Goal: Transaction & Acquisition: Book appointment/travel/reservation

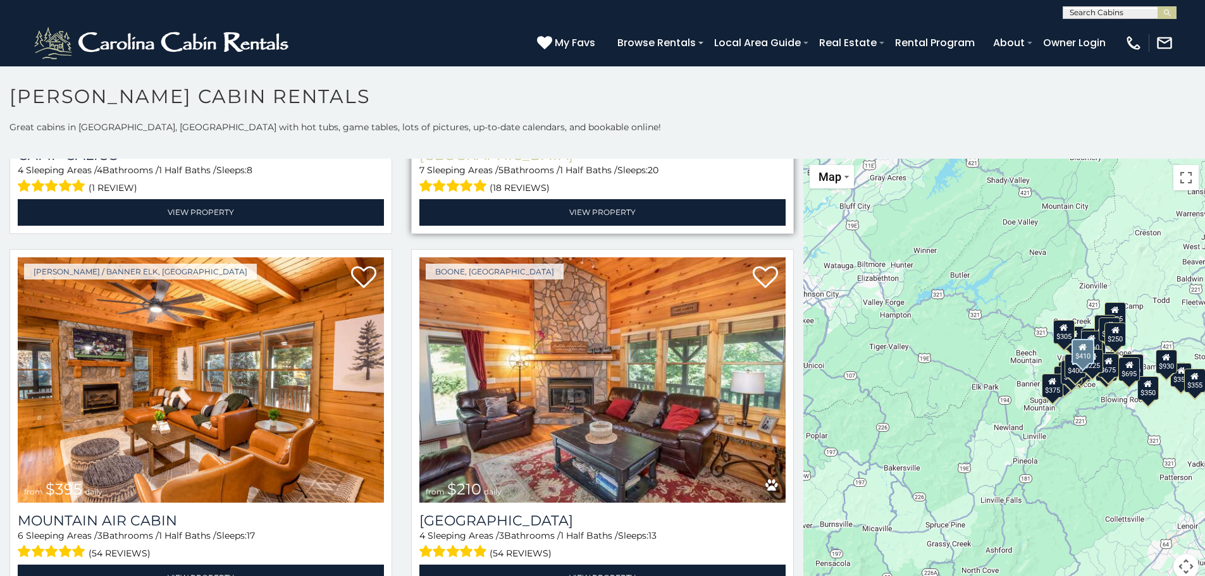
scroll to position [4746, 0]
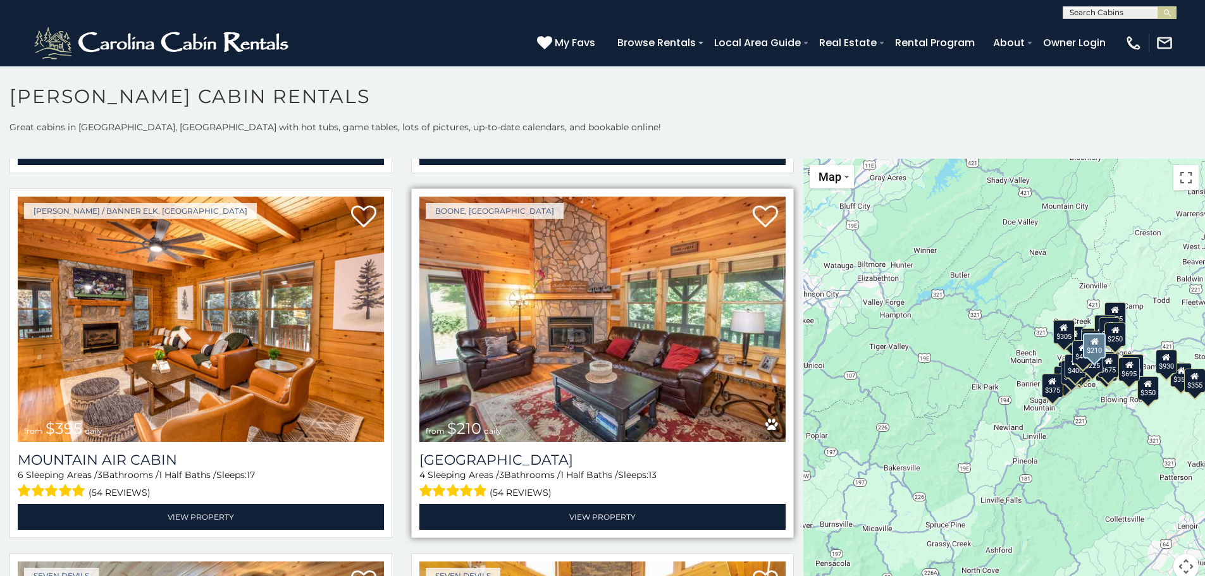
click at [569, 309] on img at bounding box center [603, 320] width 366 height 246
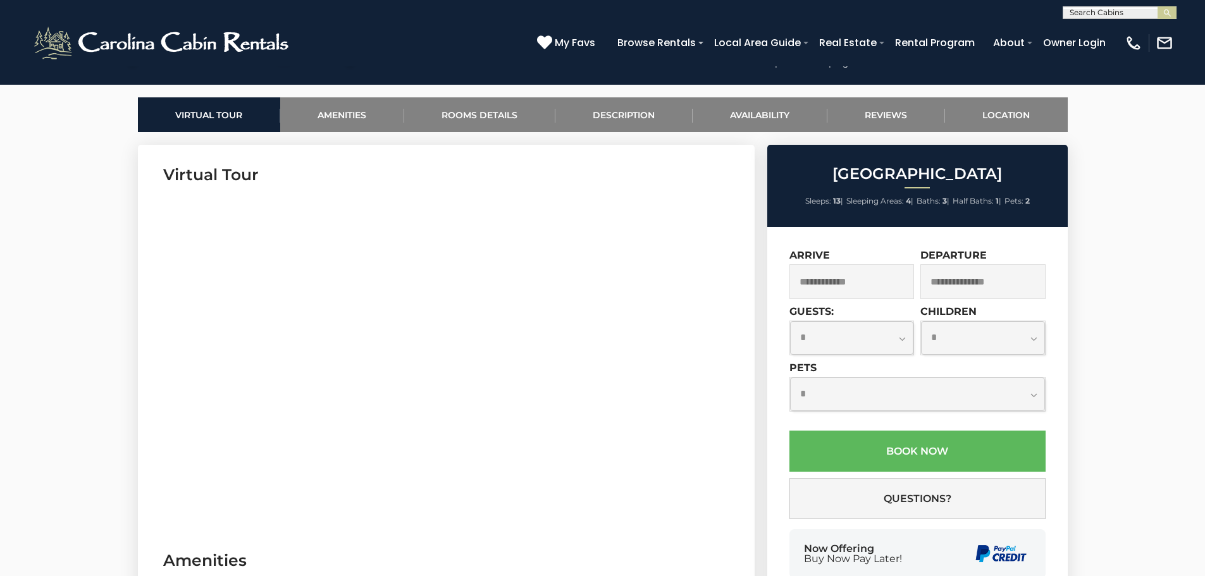
scroll to position [570, 0]
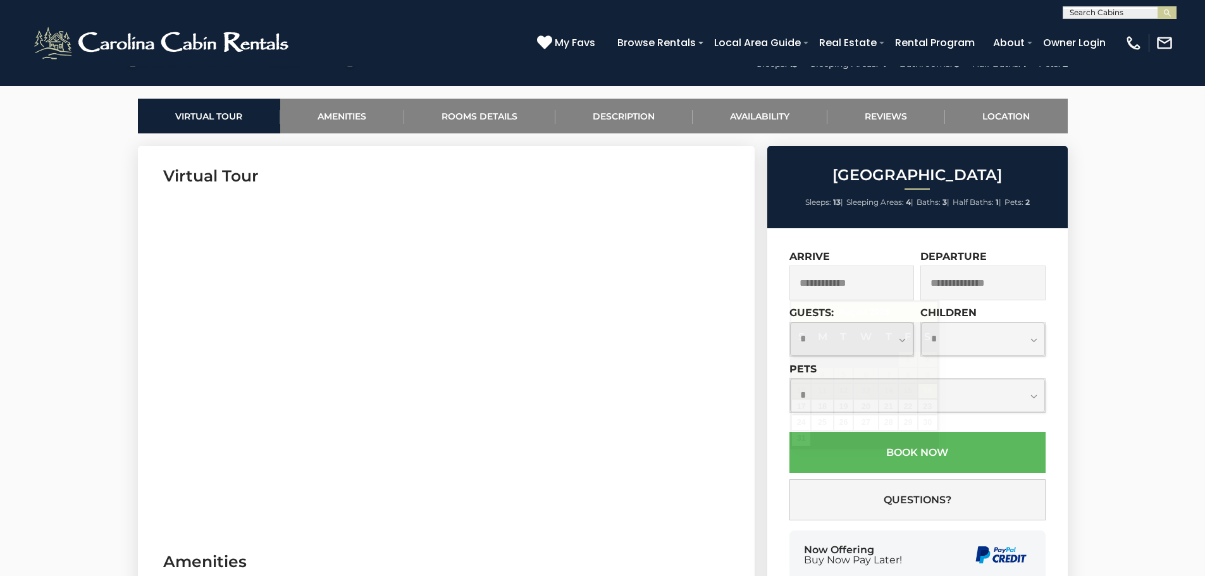
click at [837, 284] on input "text" at bounding box center [852, 283] width 125 height 35
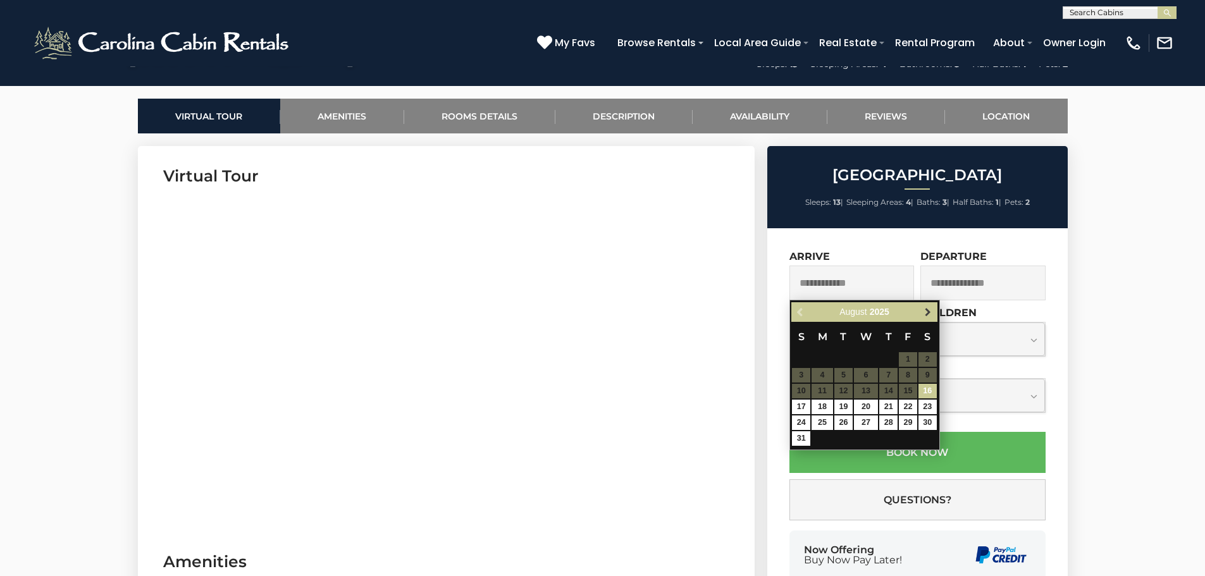
click at [928, 311] on span "Next" at bounding box center [928, 313] width 10 height 10
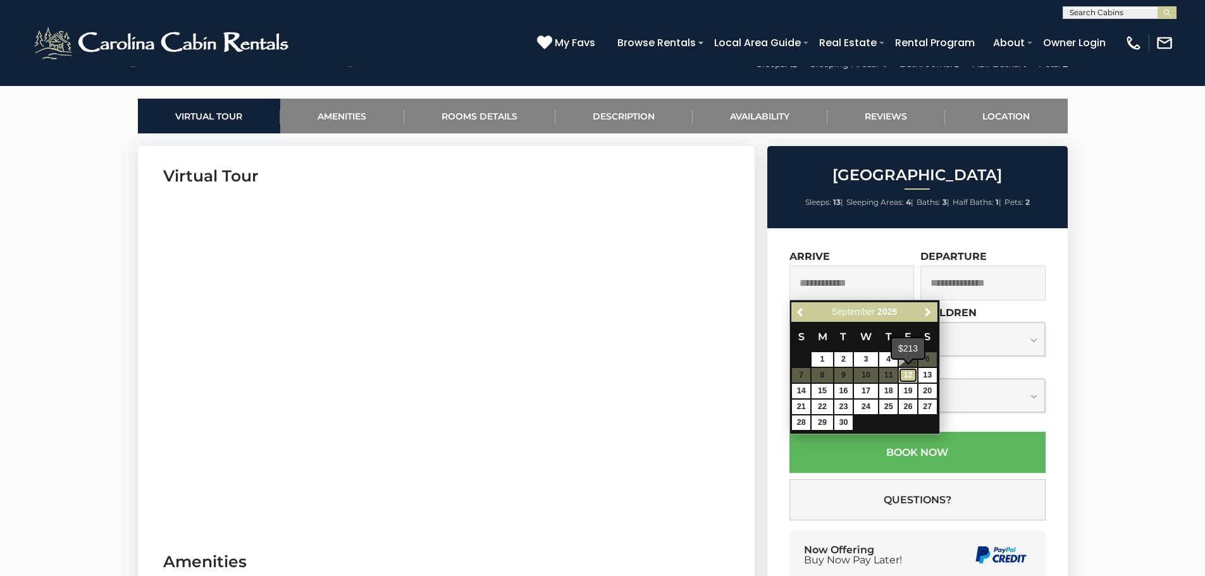
click at [911, 375] on link "12" at bounding box center [908, 375] width 18 height 15
type input "**********"
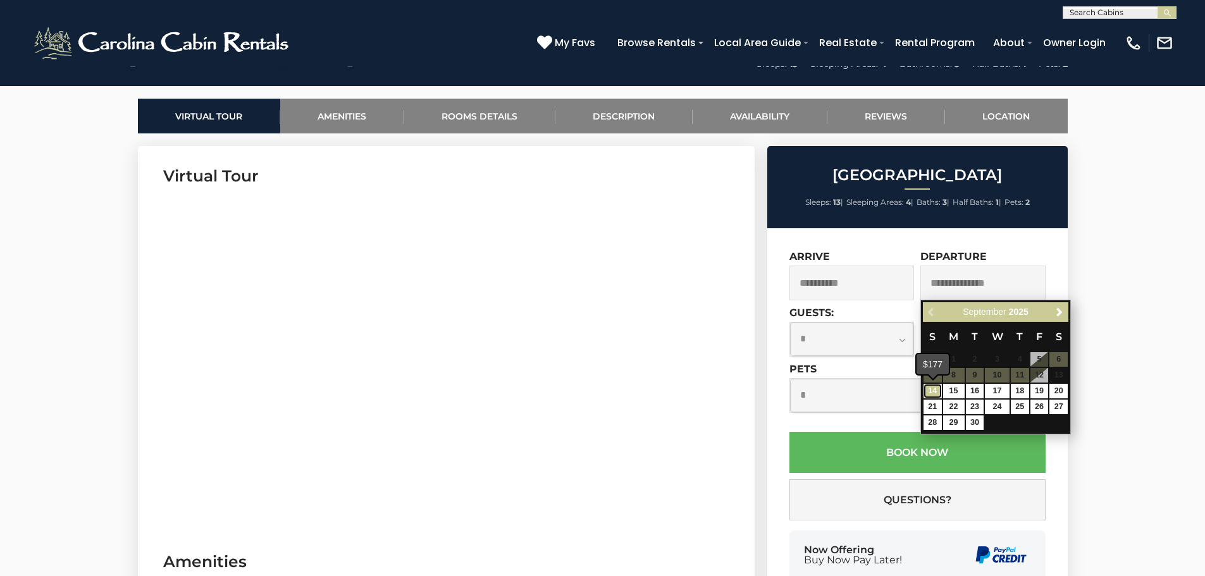
click at [933, 391] on link "14" at bounding box center [933, 391] width 18 height 15
type input "**********"
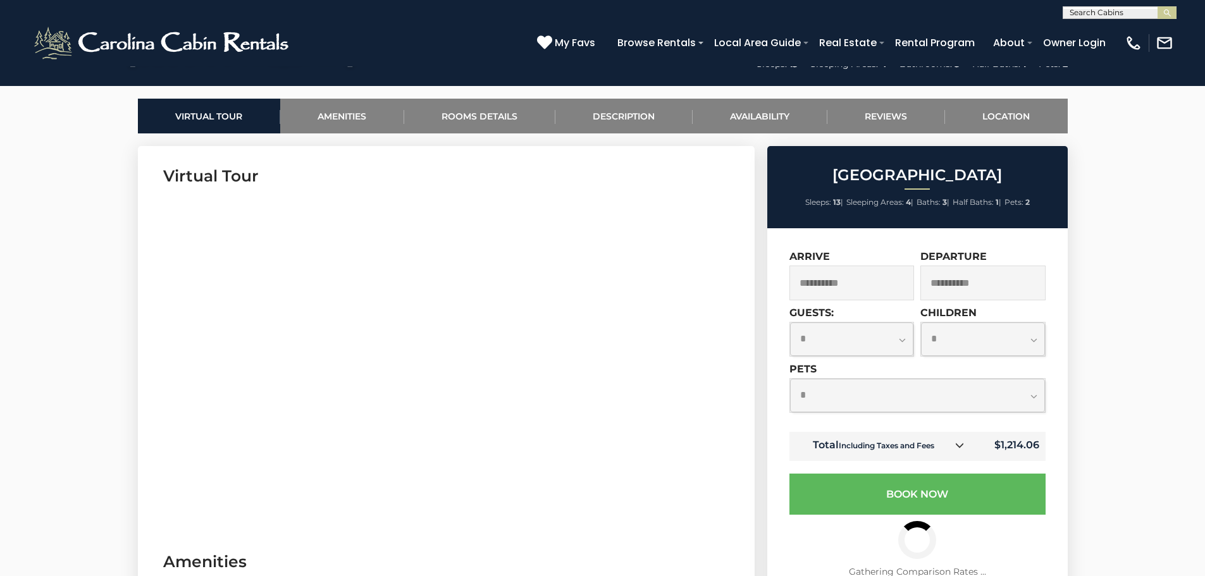
click at [902, 341] on select "**********" at bounding box center [852, 340] width 124 height 34
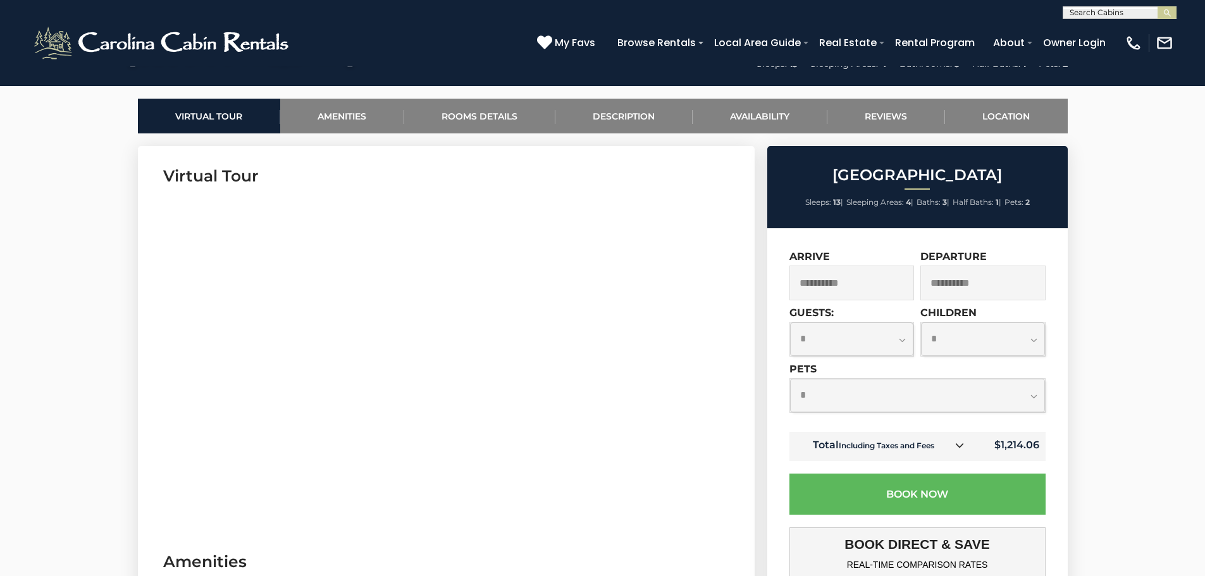
select select "*"
click at [790, 323] on select "**********" at bounding box center [852, 340] width 124 height 34
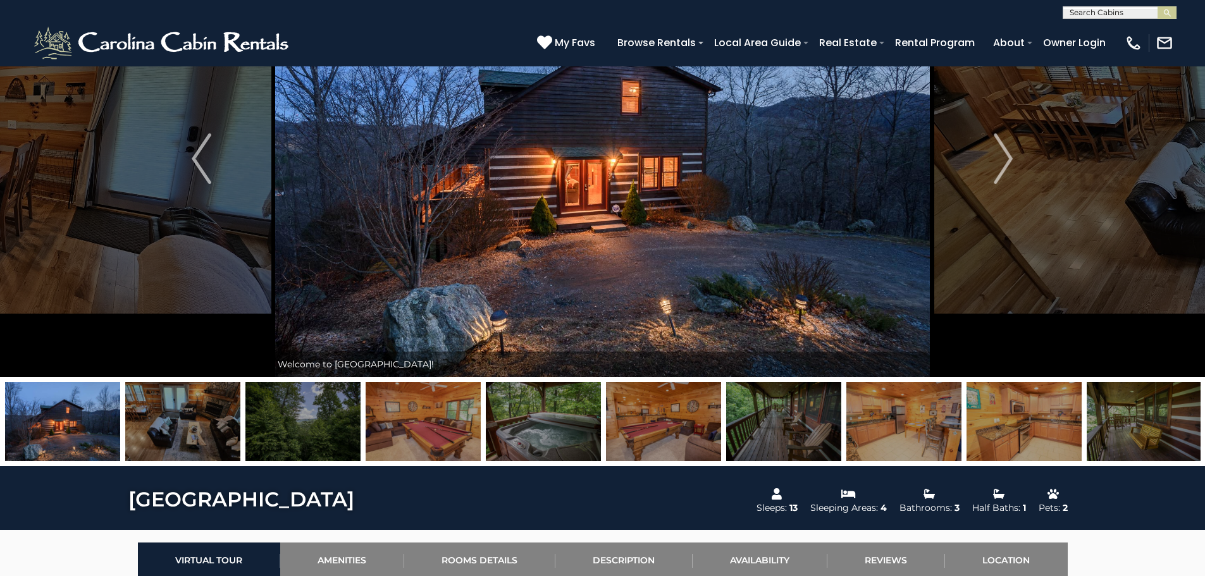
scroll to position [127, 0]
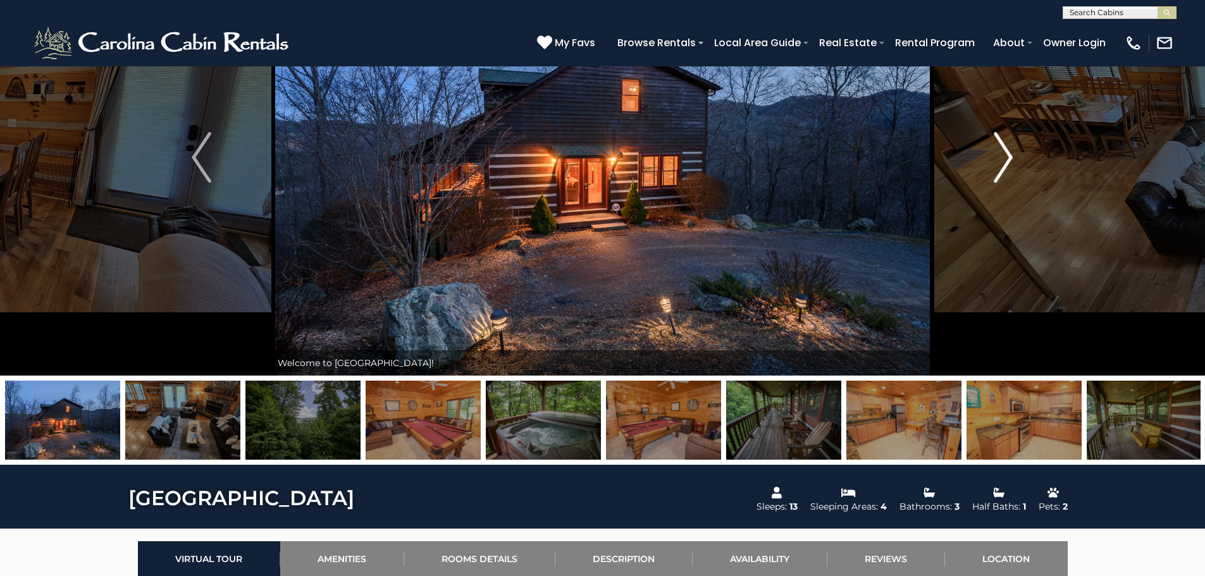
click at [1002, 168] on img "Next" at bounding box center [1003, 157] width 19 height 51
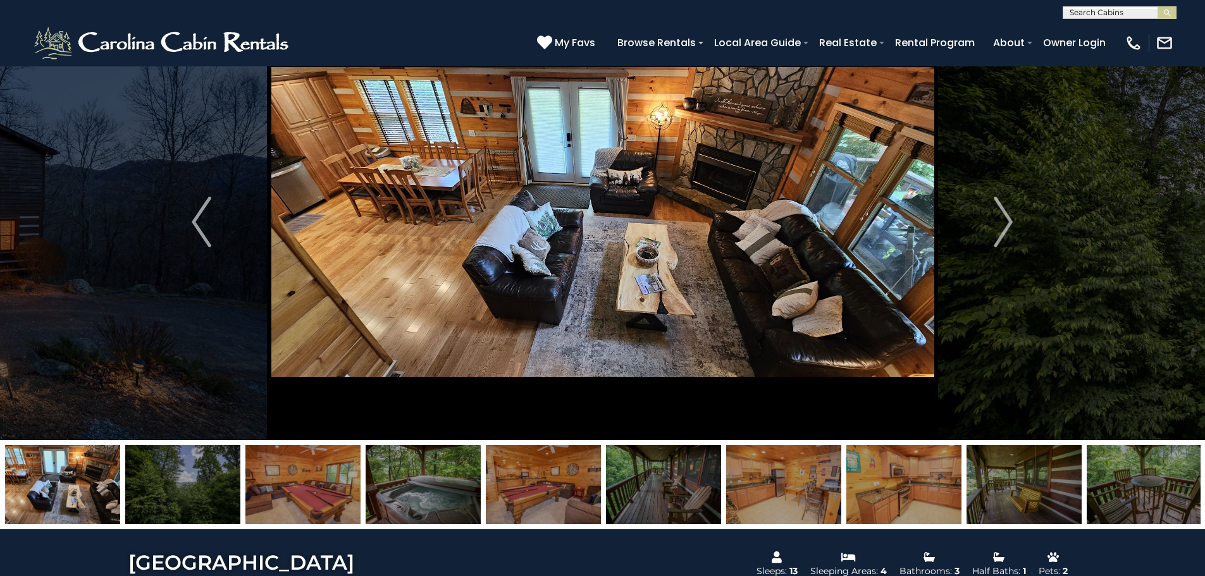
scroll to position [0, 0]
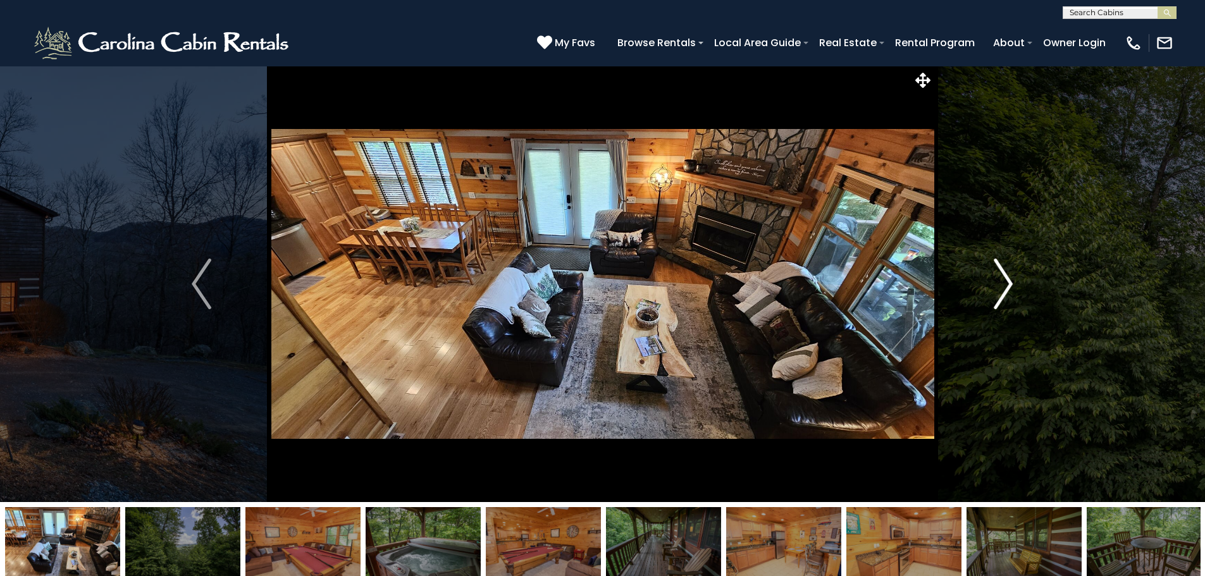
click at [1000, 283] on img "Next" at bounding box center [1003, 284] width 19 height 51
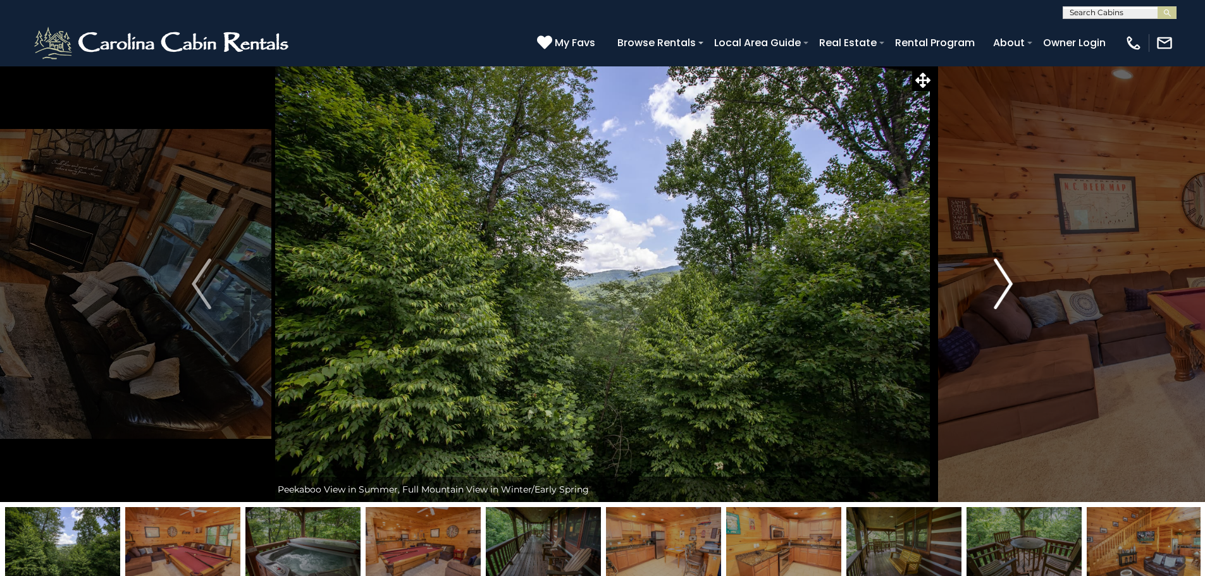
click at [1009, 280] on img "Next" at bounding box center [1003, 284] width 19 height 51
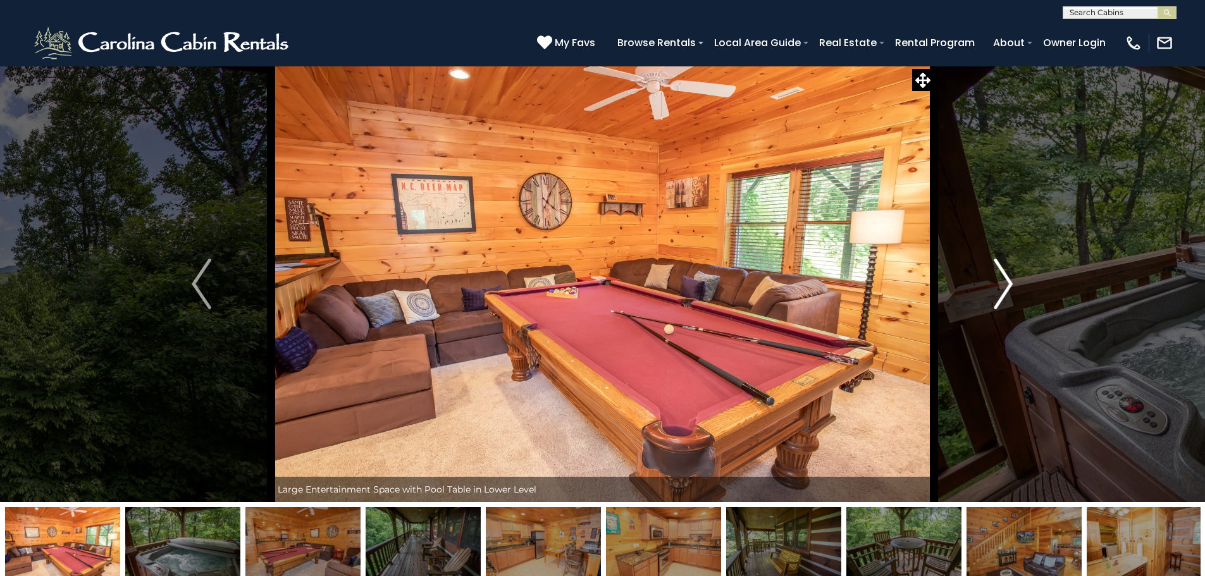
click at [1004, 278] on img "Next" at bounding box center [1003, 284] width 19 height 51
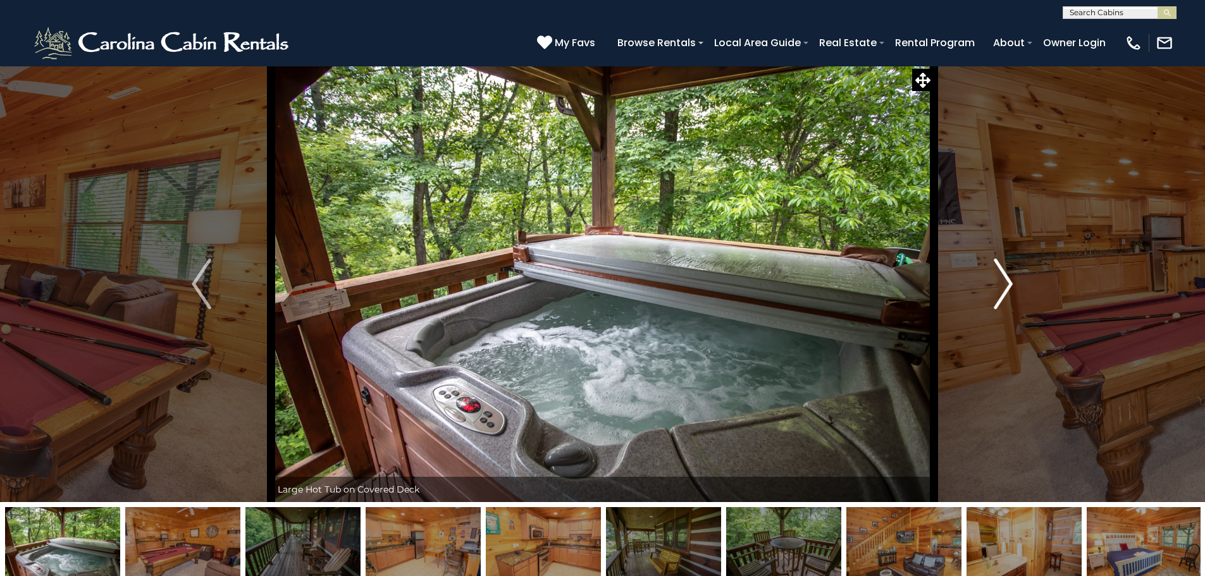
click at [1004, 278] on img "Next" at bounding box center [1003, 284] width 19 height 51
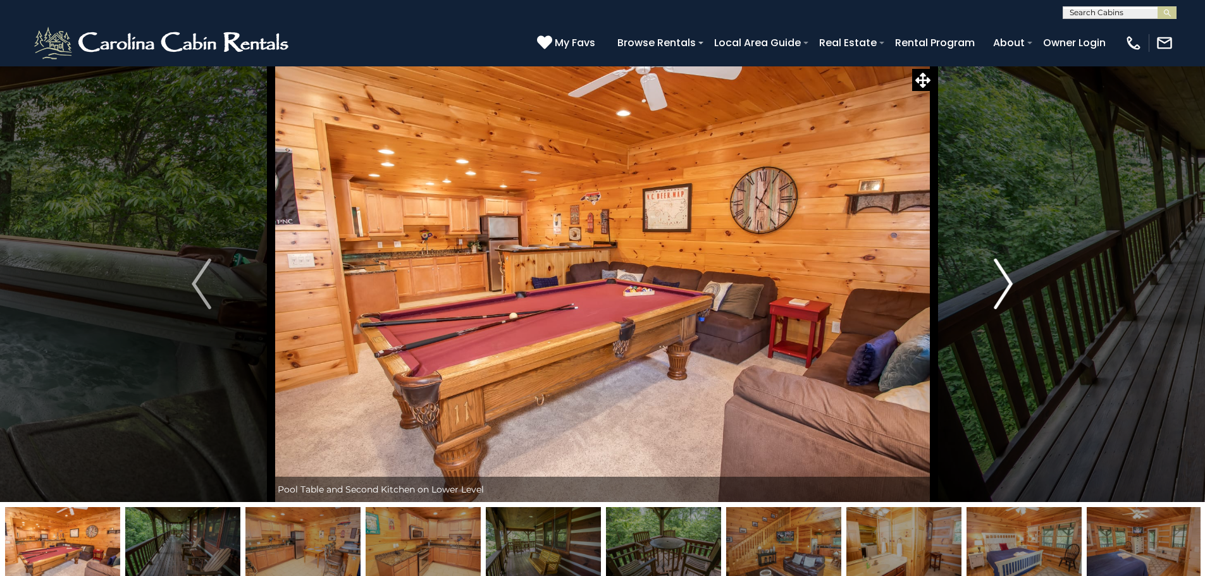
click at [1004, 278] on img "Next" at bounding box center [1003, 284] width 19 height 51
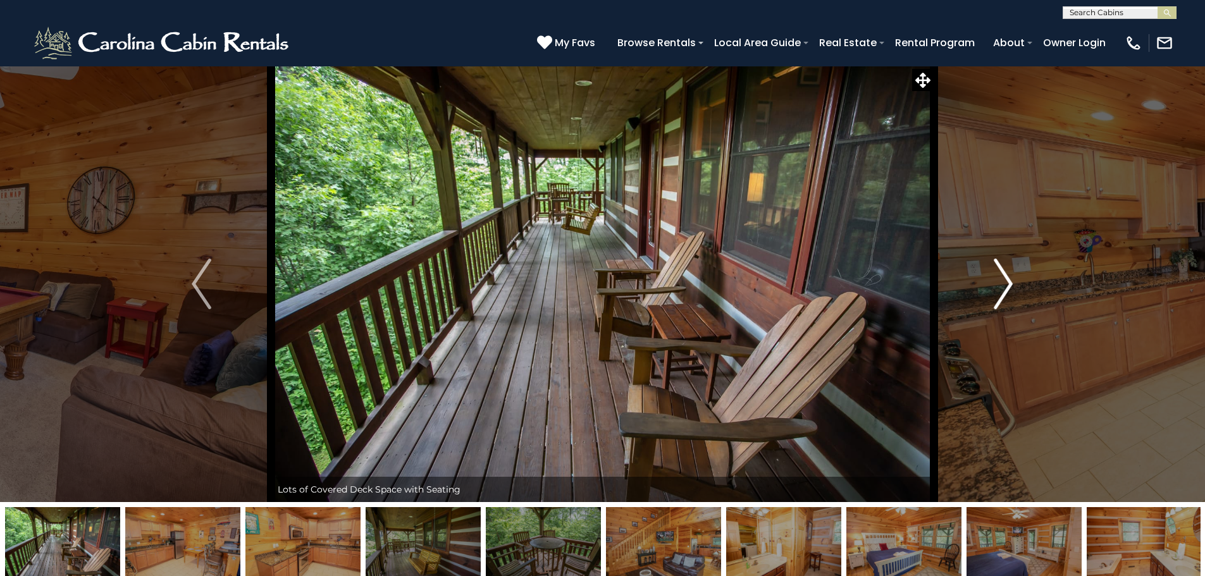
click at [1004, 278] on img "Next" at bounding box center [1003, 284] width 19 height 51
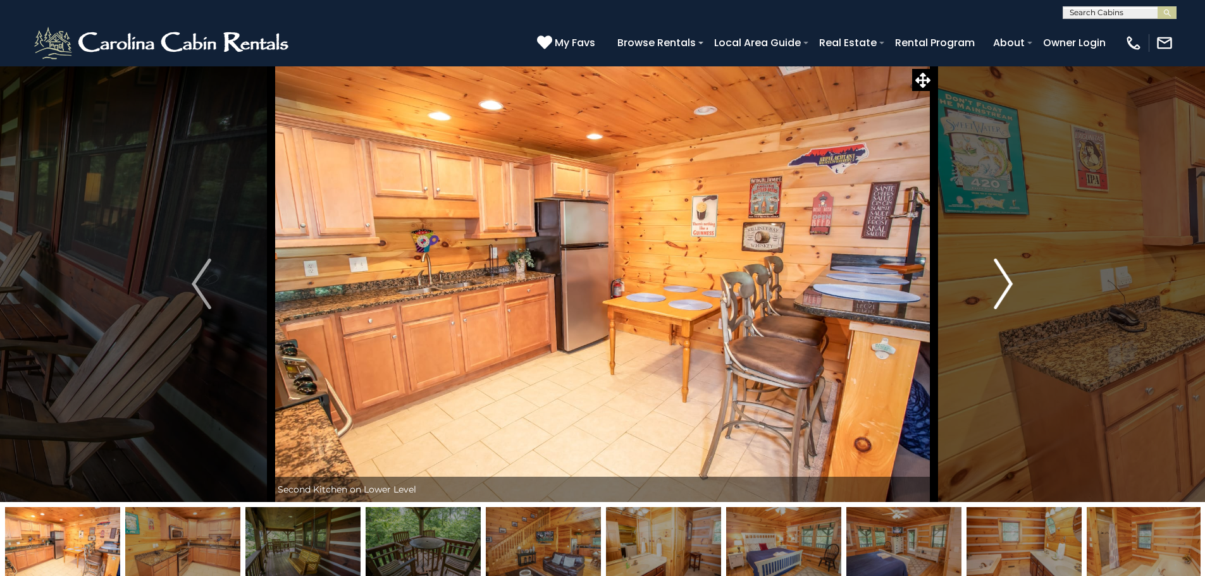
click at [1004, 278] on img "Next" at bounding box center [1003, 284] width 19 height 51
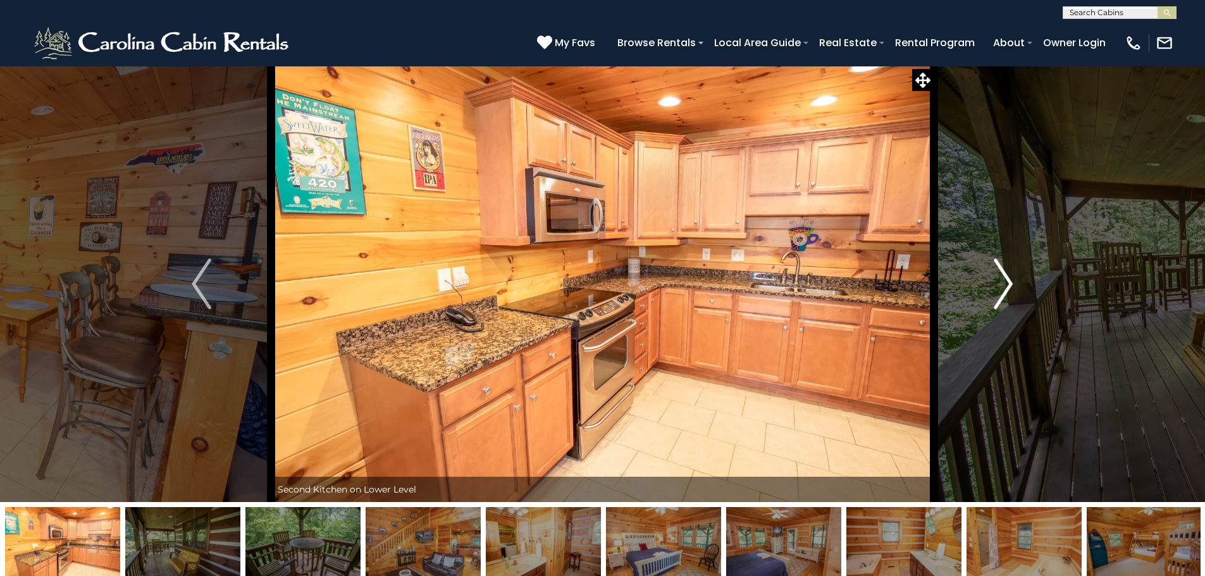
click at [1004, 278] on img "Next" at bounding box center [1003, 284] width 19 height 51
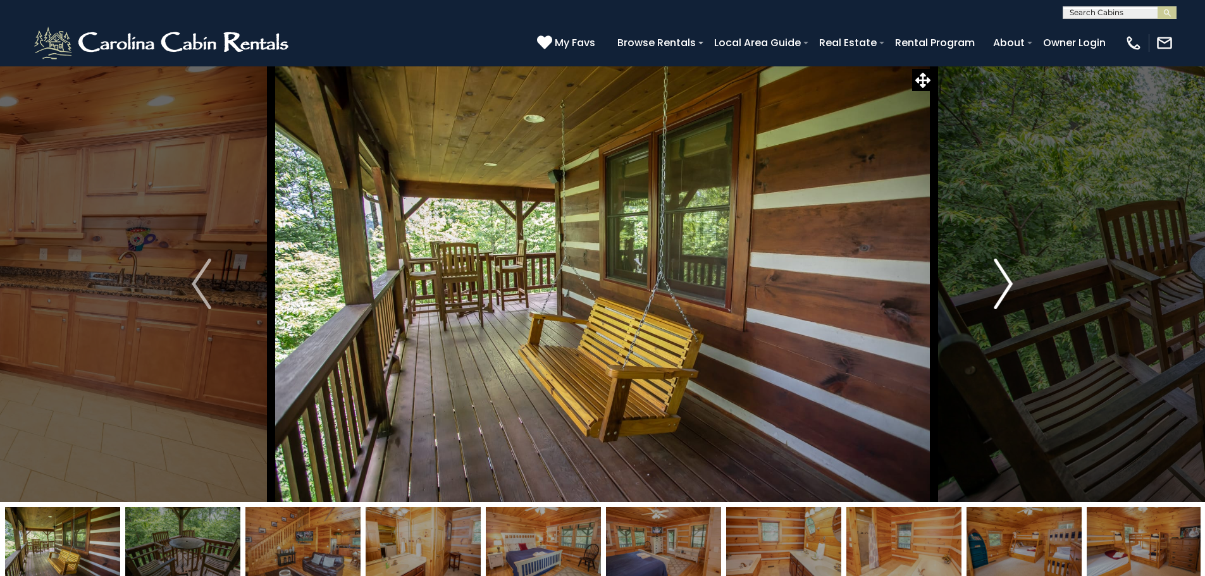
click at [1004, 278] on img "Next" at bounding box center [1003, 284] width 19 height 51
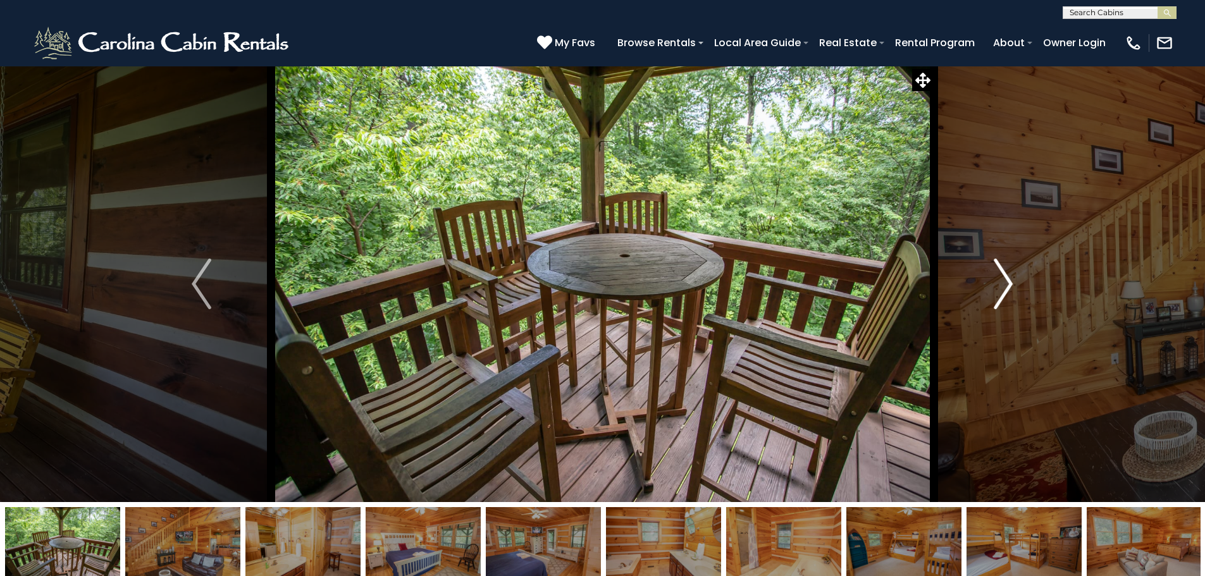
click at [1004, 278] on img "Next" at bounding box center [1003, 284] width 19 height 51
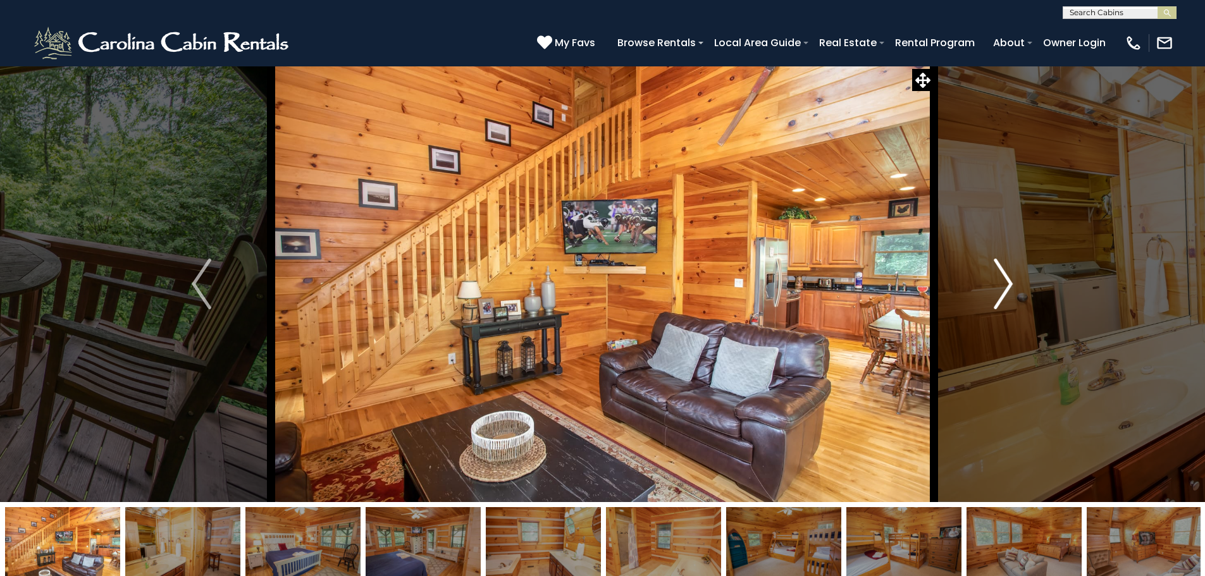
click at [1004, 278] on img "Next" at bounding box center [1003, 284] width 19 height 51
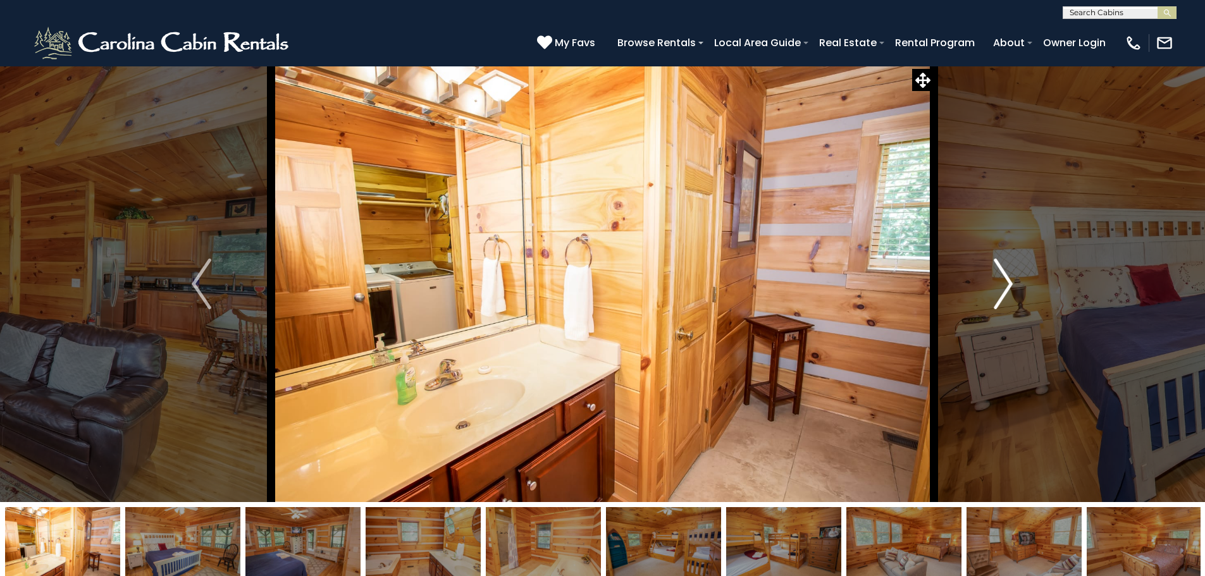
click at [1004, 278] on img "Next" at bounding box center [1003, 284] width 19 height 51
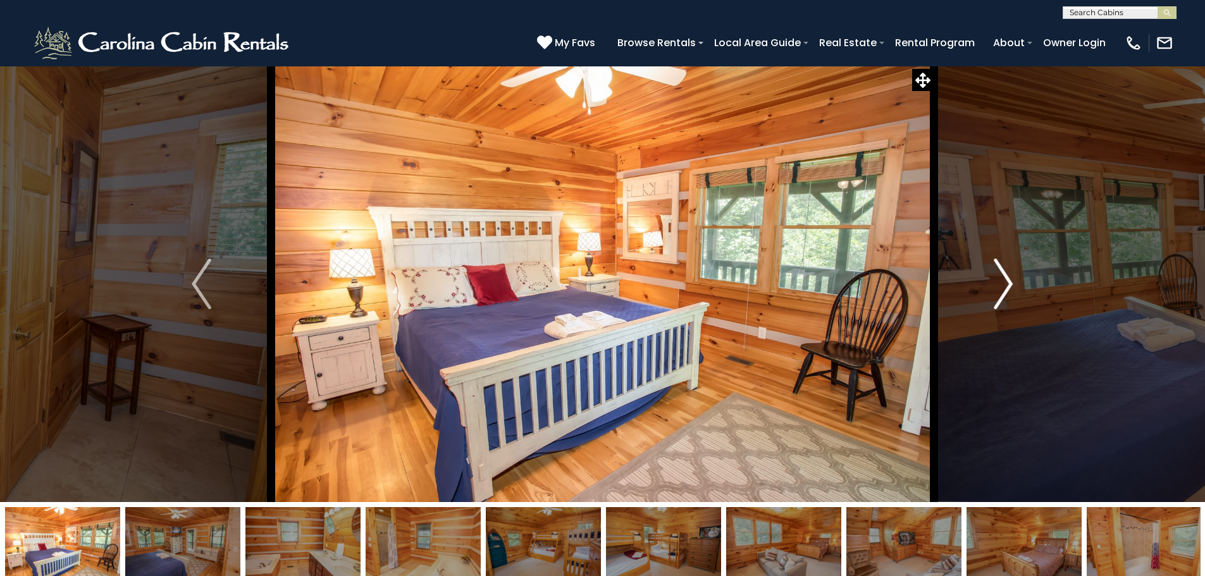
click at [1004, 278] on img "Next" at bounding box center [1003, 284] width 19 height 51
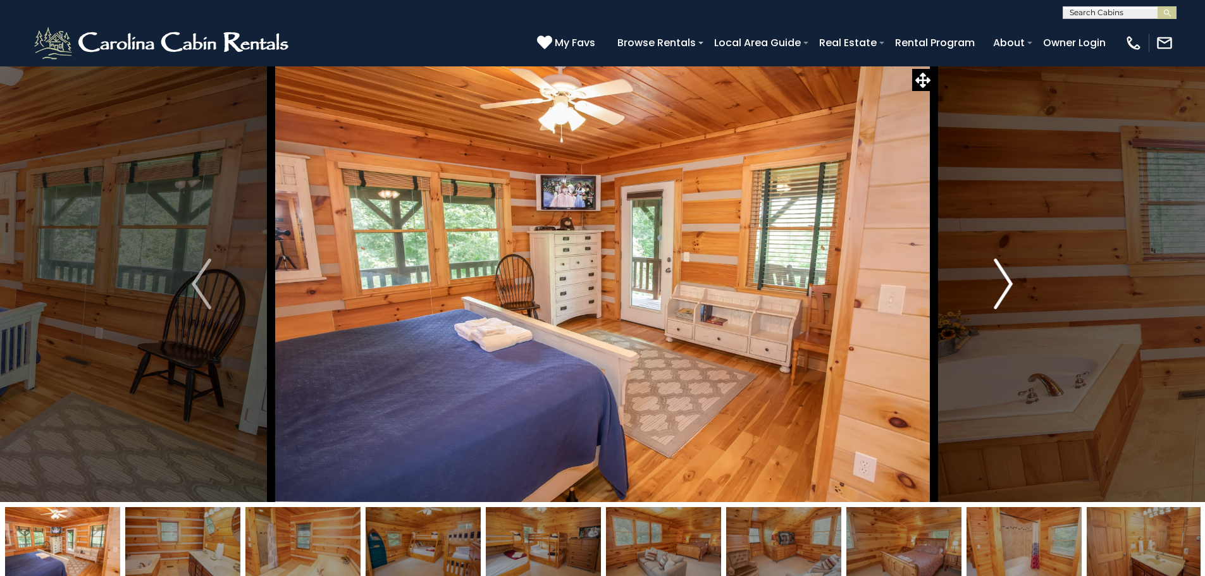
click at [1004, 278] on img "Next" at bounding box center [1003, 284] width 19 height 51
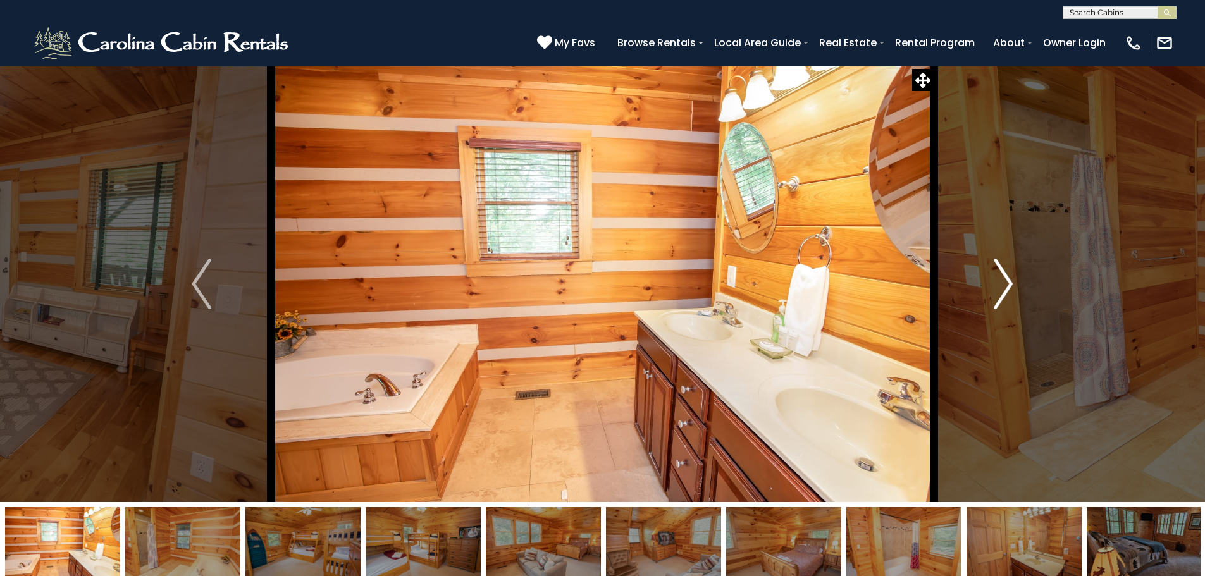
click at [1004, 278] on img "Next" at bounding box center [1003, 284] width 19 height 51
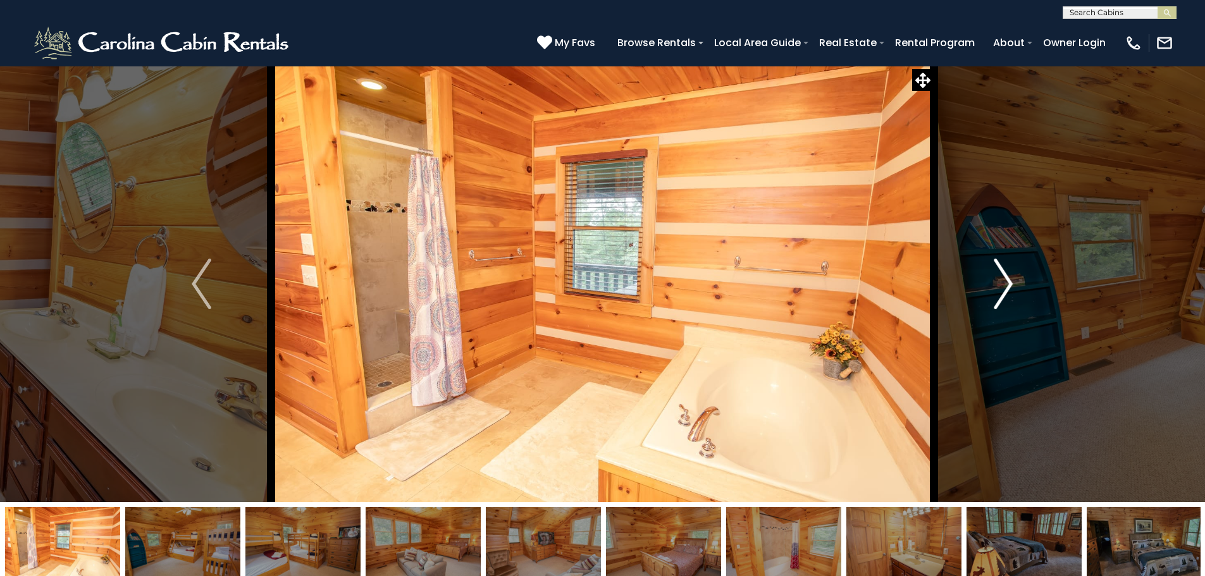
click at [1004, 278] on img "Next" at bounding box center [1003, 284] width 19 height 51
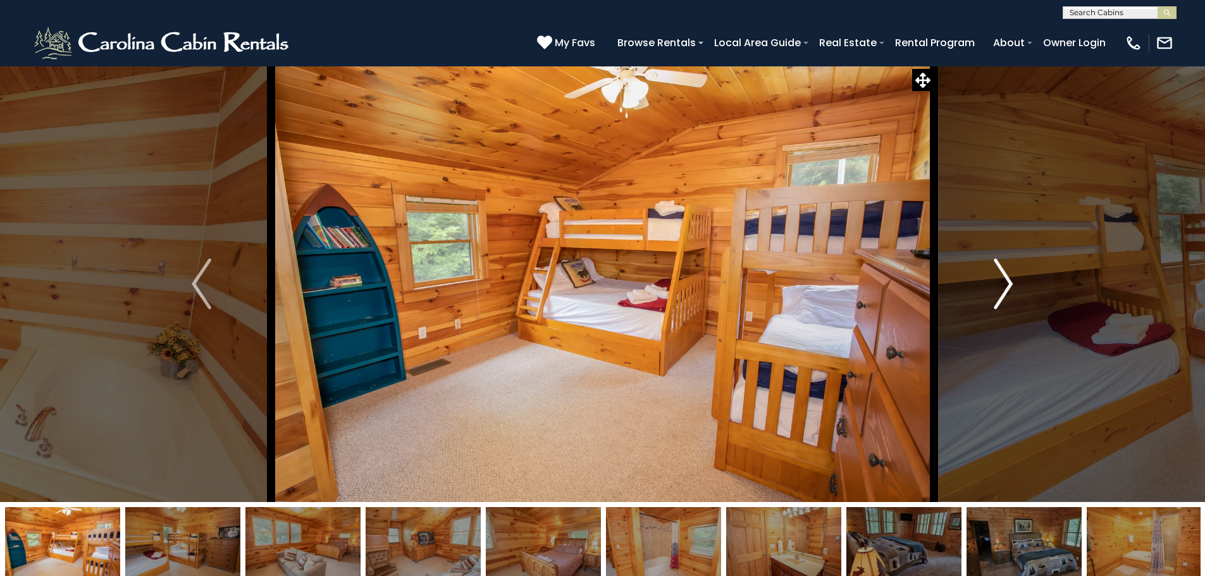
click at [1004, 279] on img "Next" at bounding box center [1003, 284] width 19 height 51
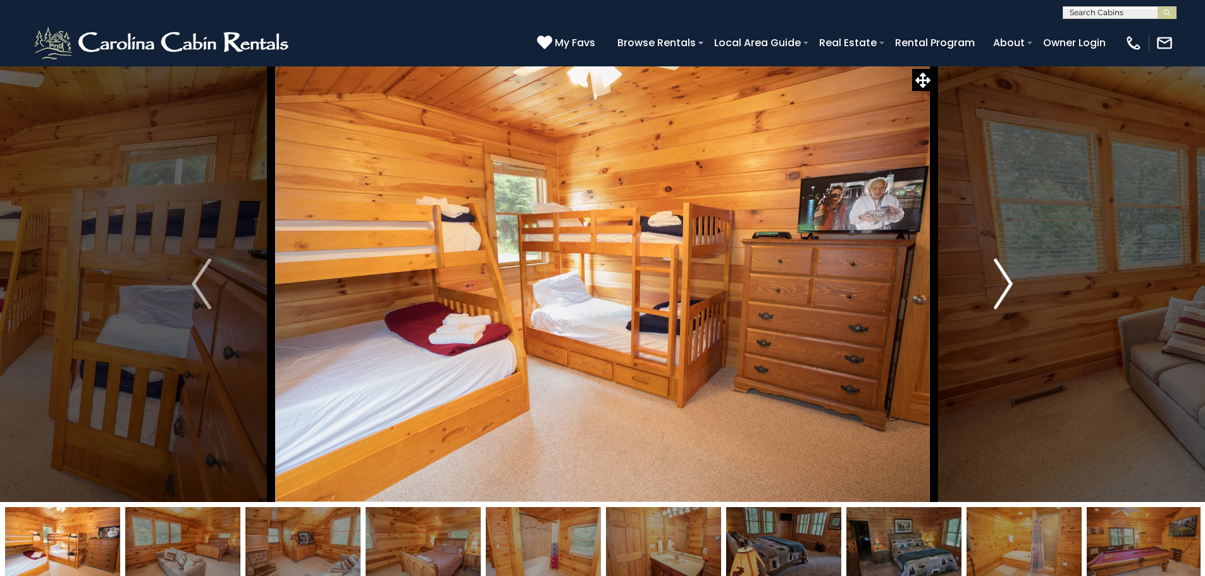
click at [1004, 279] on img "Next" at bounding box center [1003, 284] width 19 height 51
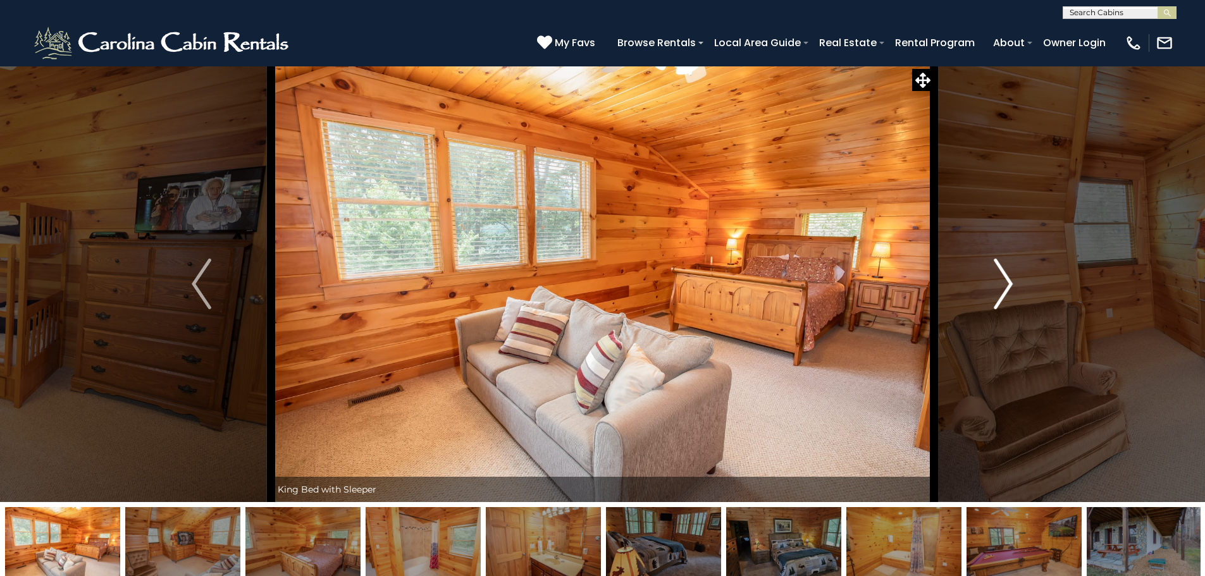
click at [1004, 279] on img "Next" at bounding box center [1003, 284] width 19 height 51
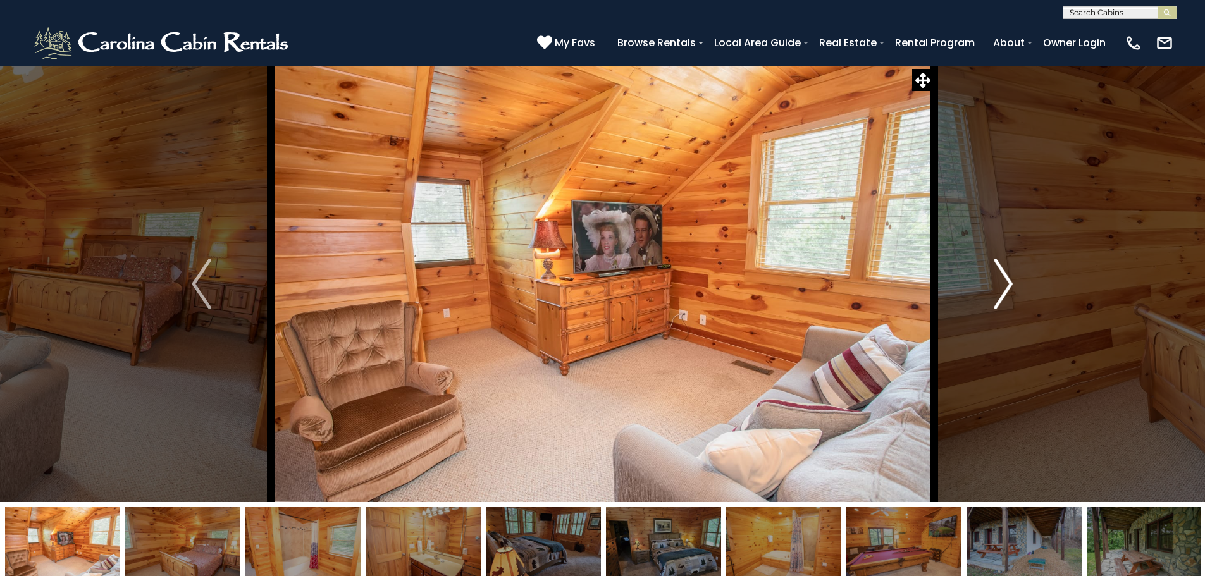
click at [1004, 279] on img "Next" at bounding box center [1003, 284] width 19 height 51
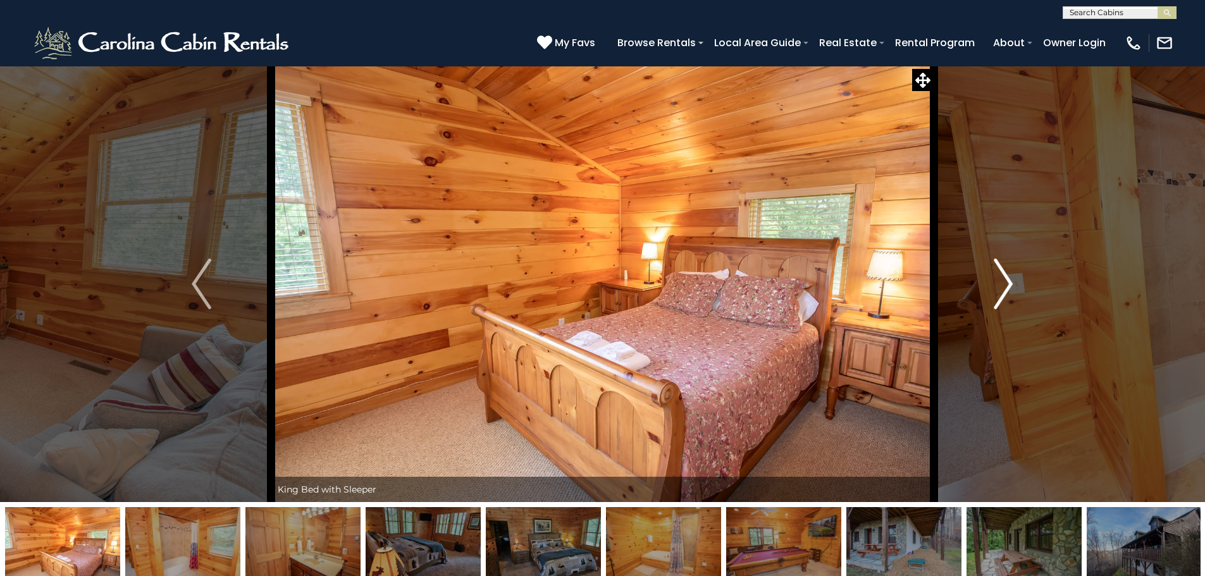
click at [1002, 279] on img "Next" at bounding box center [1003, 284] width 19 height 51
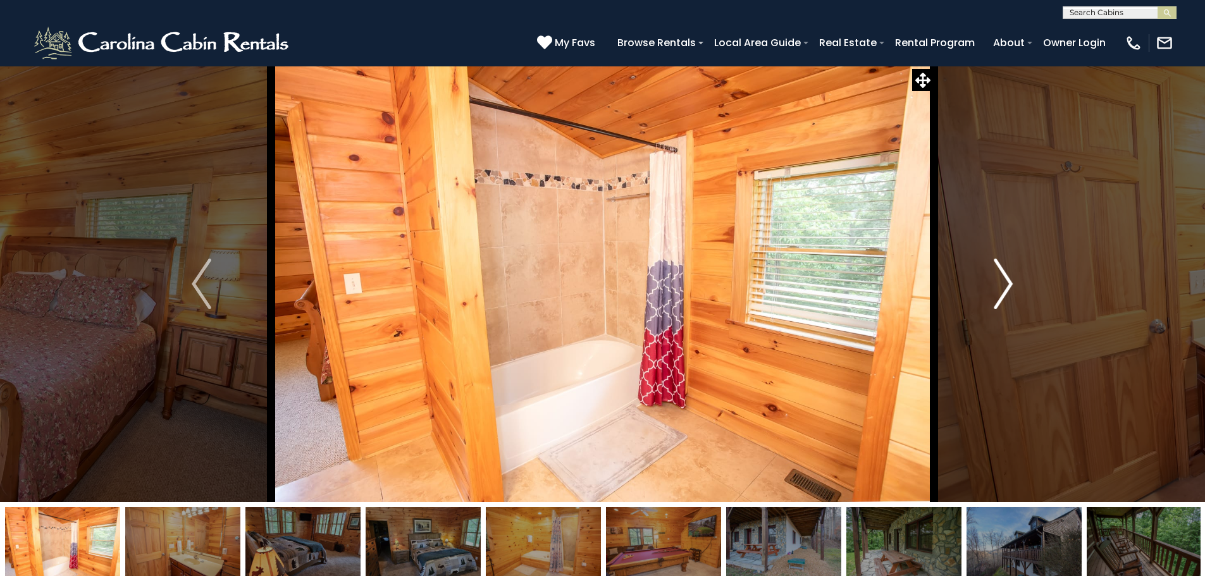
click at [1000, 275] on img "Next" at bounding box center [1003, 284] width 19 height 51
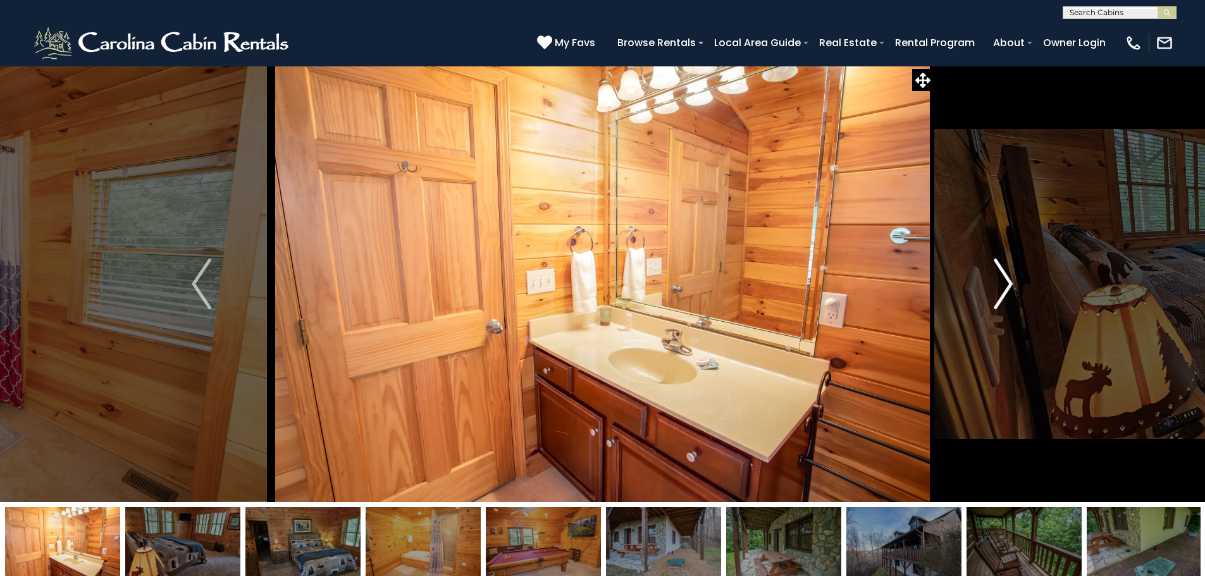
click at [999, 277] on img "Next" at bounding box center [1003, 284] width 19 height 51
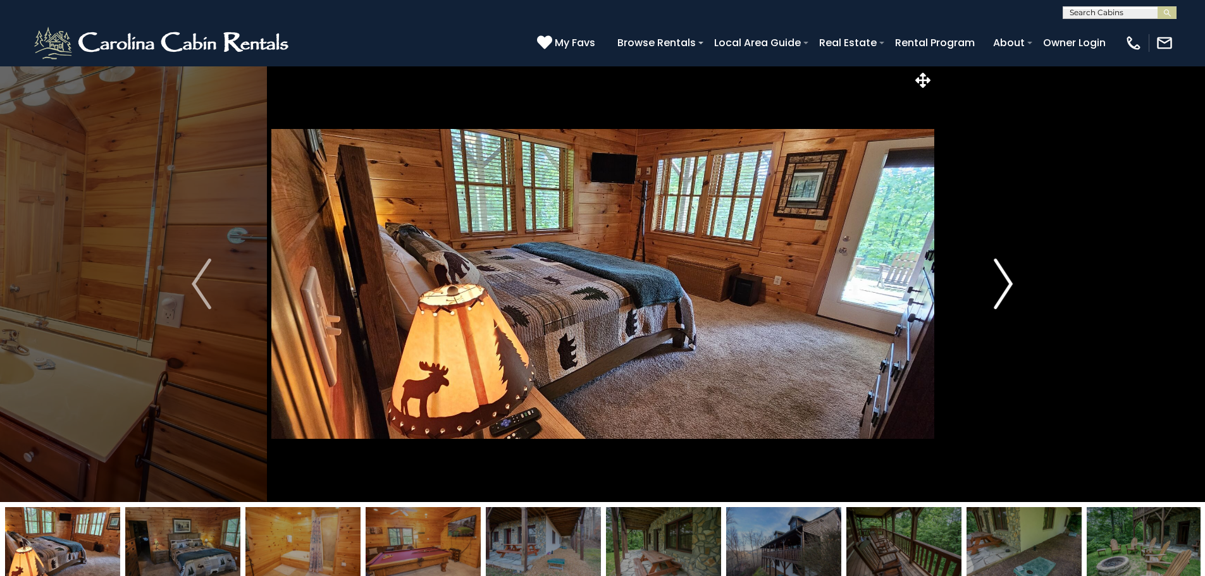
click at [999, 277] on img "Next" at bounding box center [1003, 284] width 19 height 51
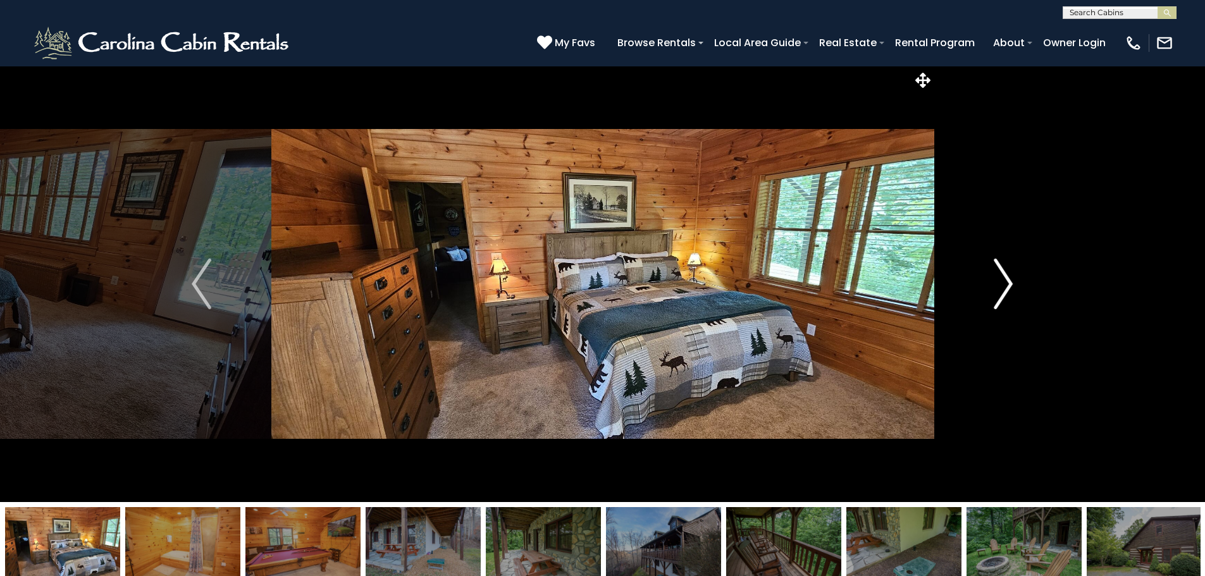
click at [999, 277] on img "Next" at bounding box center [1003, 284] width 19 height 51
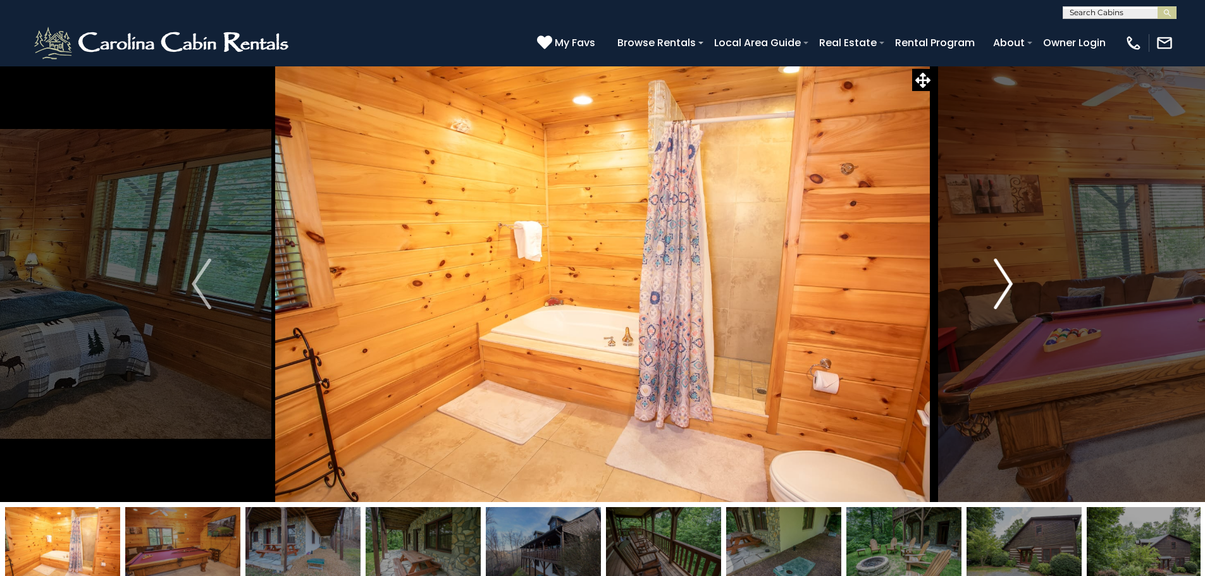
click at [1000, 289] on img "Next" at bounding box center [1003, 284] width 19 height 51
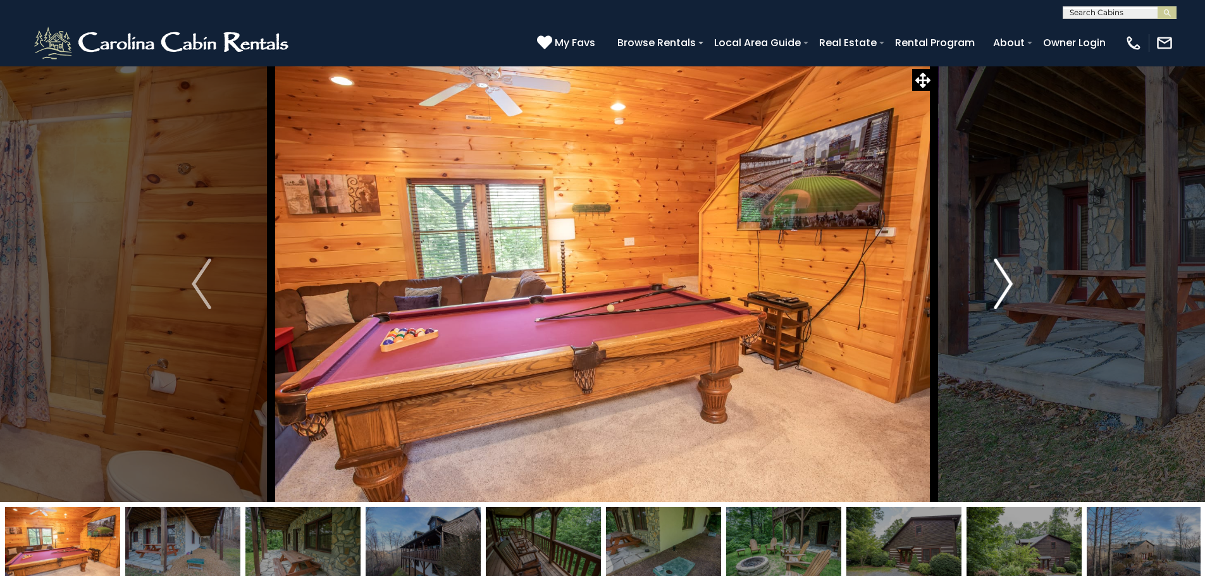
click at [1000, 289] on img "Next" at bounding box center [1003, 284] width 19 height 51
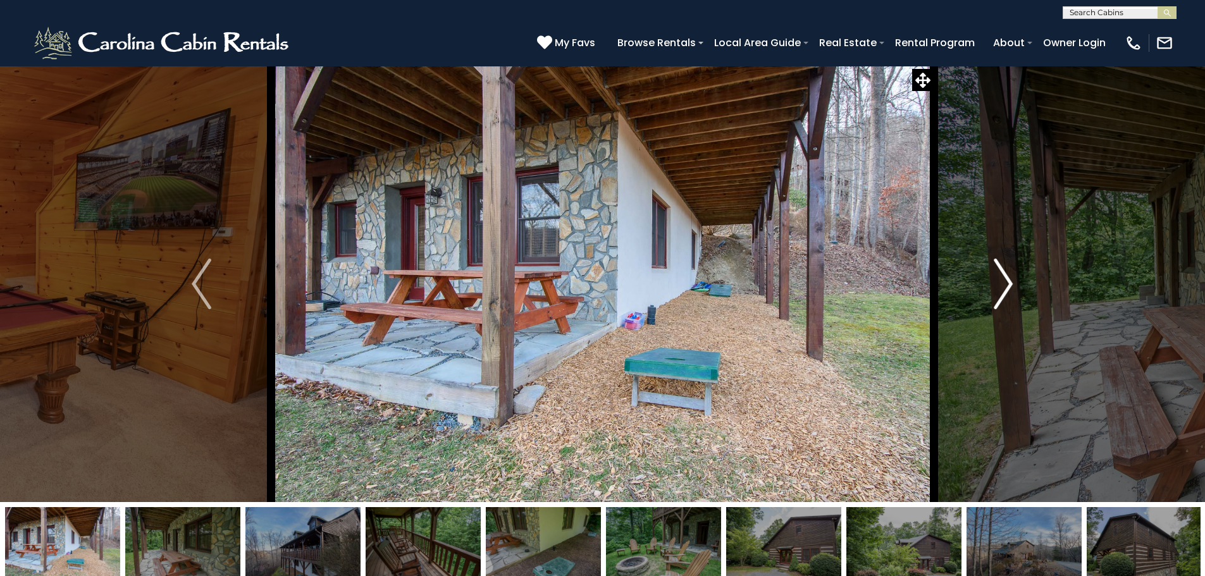
click at [1000, 289] on img "Next" at bounding box center [1003, 284] width 19 height 51
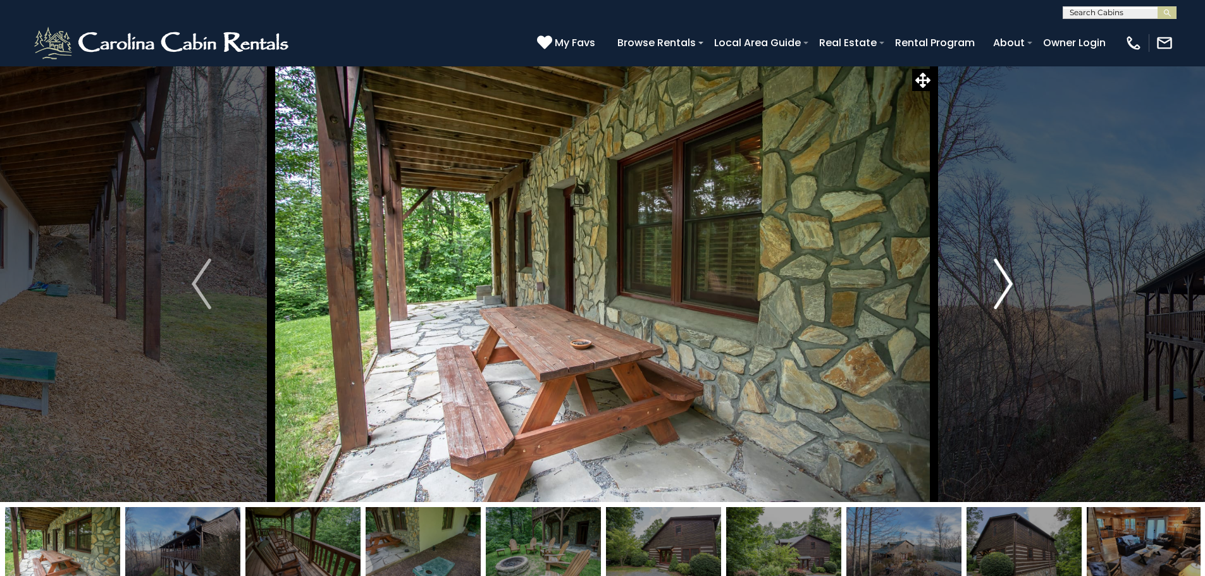
click at [1000, 289] on img "Next" at bounding box center [1003, 284] width 19 height 51
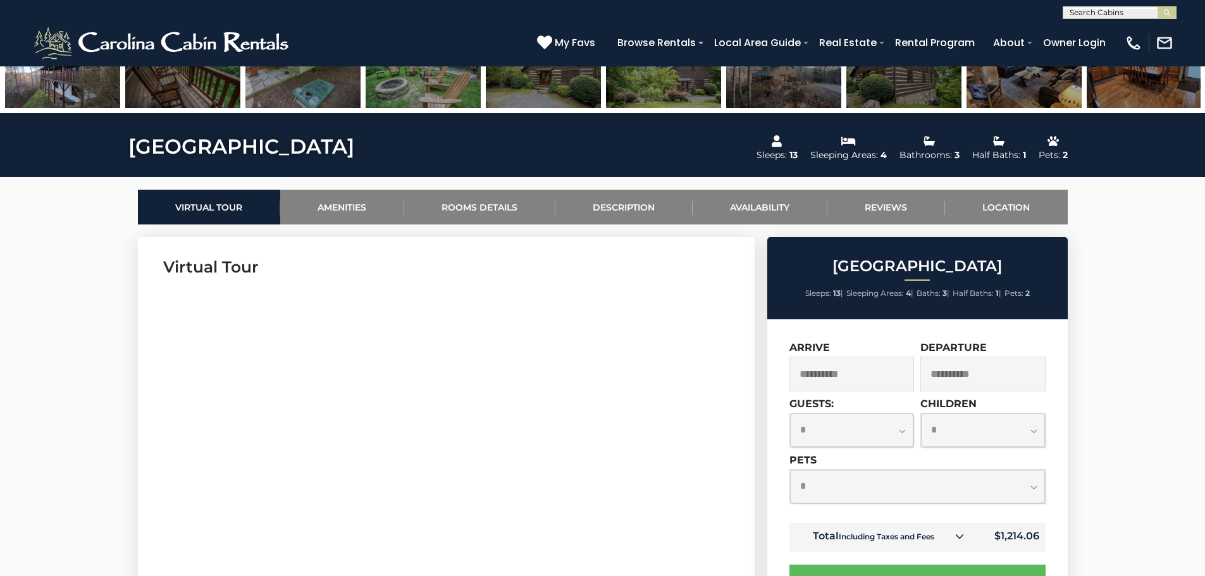
scroll to position [570, 0]
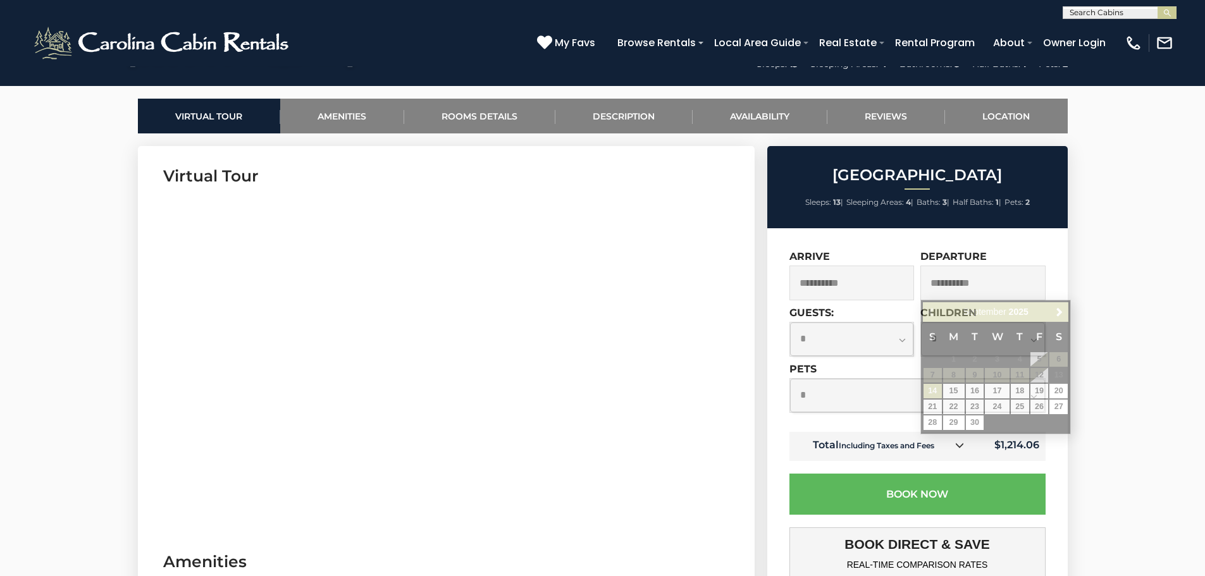
click at [968, 280] on input "**********" at bounding box center [983, 283] width 125 height 35
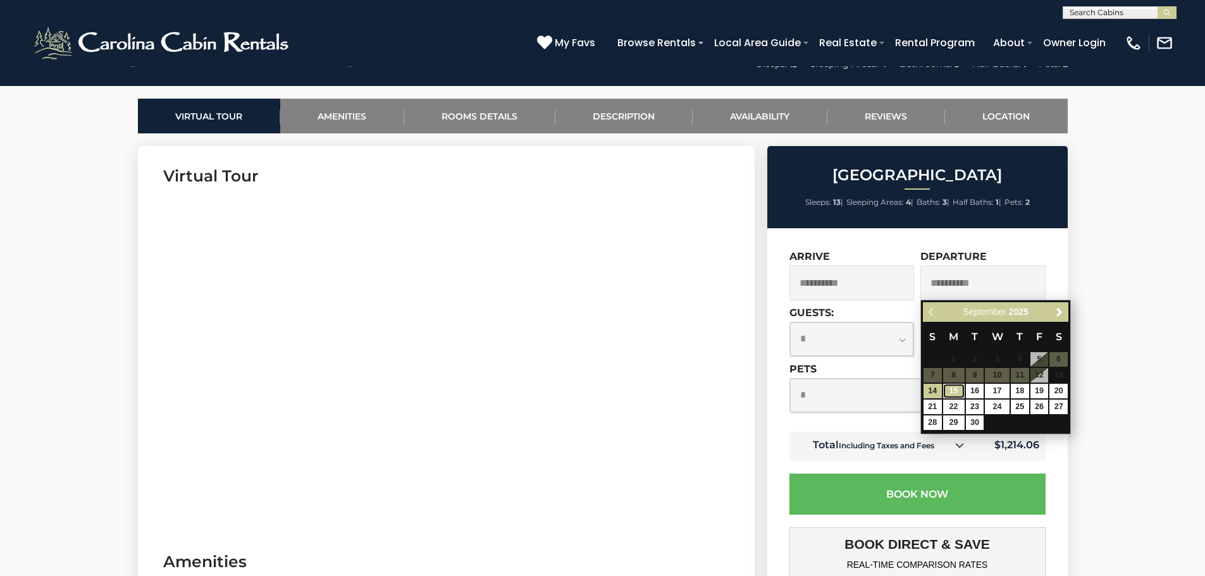
click at [954, 389] on link "15" at bounding box center [955, 391] width 22 height 15
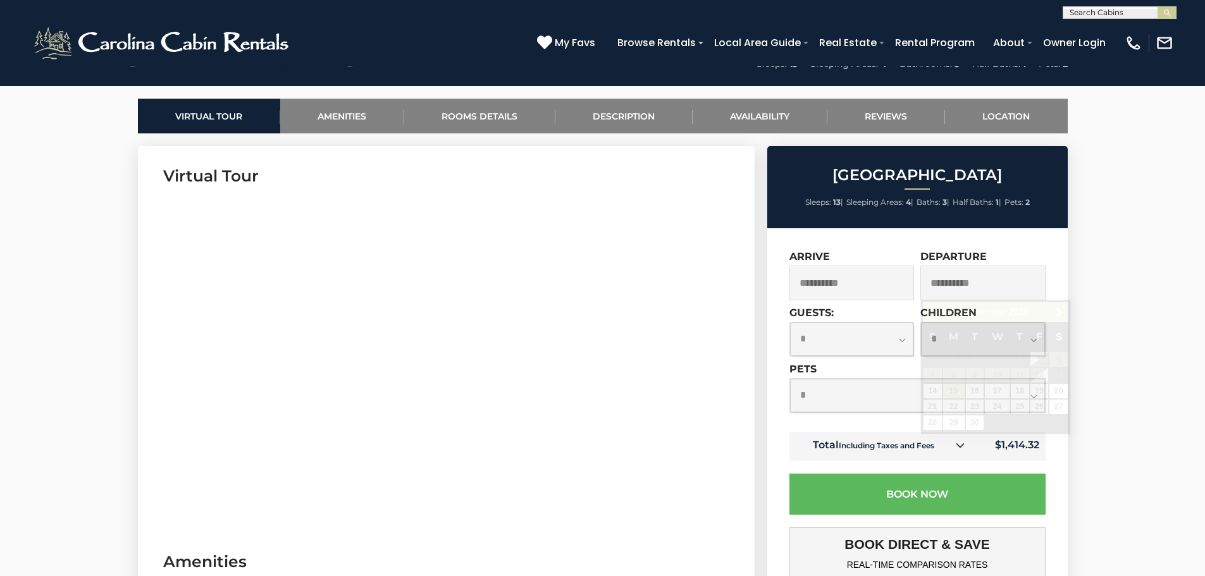
click at [988, 285] on input "**********" at bounding box center [983, 283] width 125 height 35
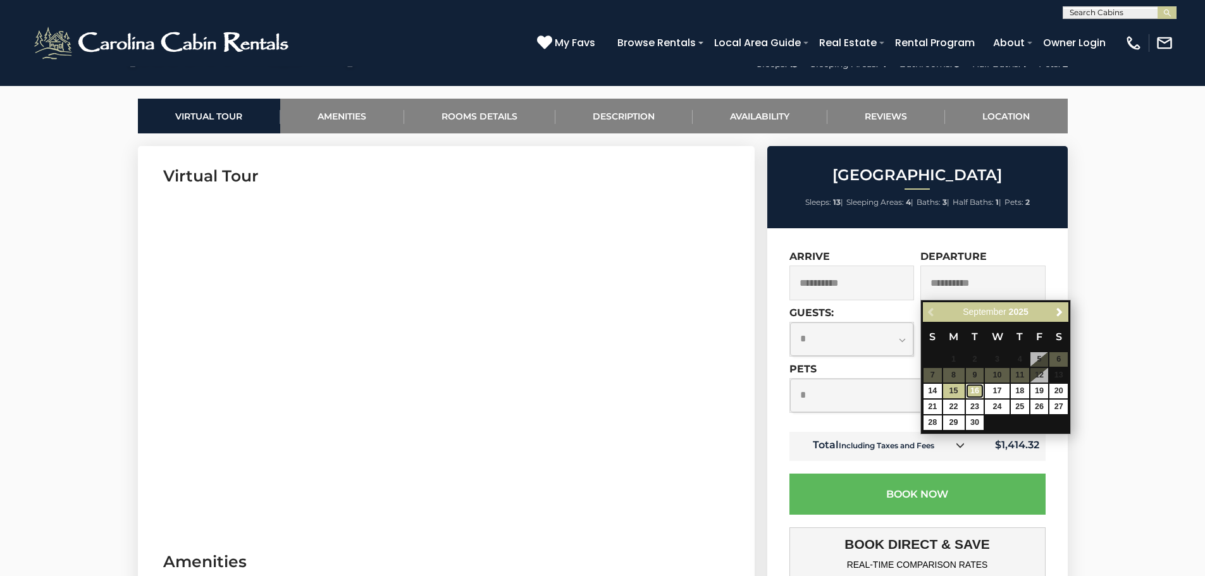
click at [977, 392] on link "16" at bounding box center [975, 391] width 18 height 15
type input "**********"
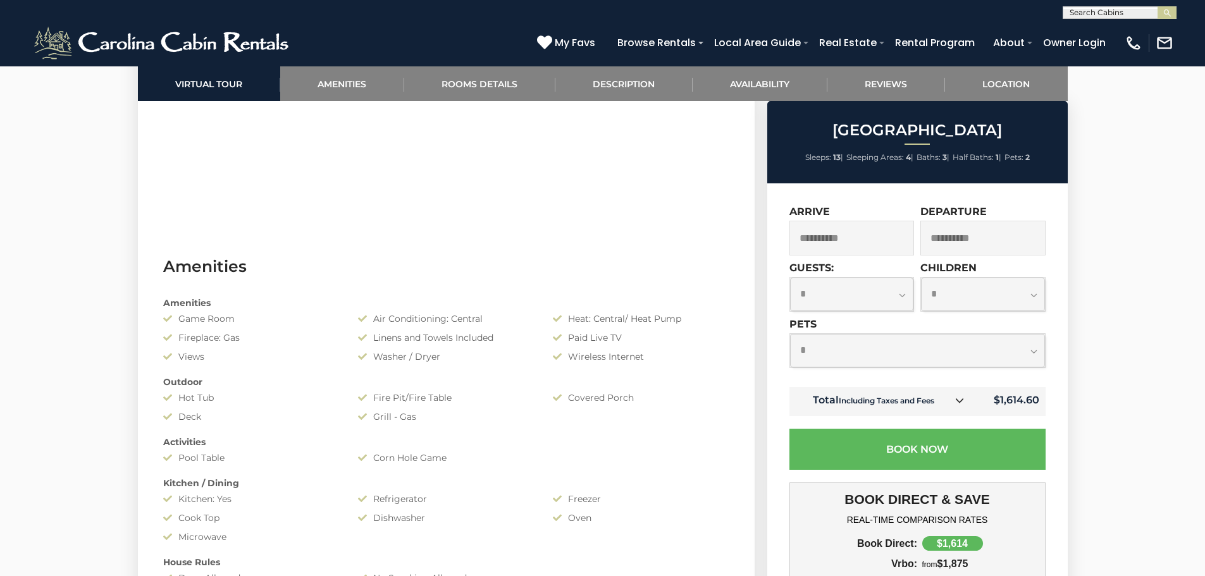
scroll to position [886, 0]
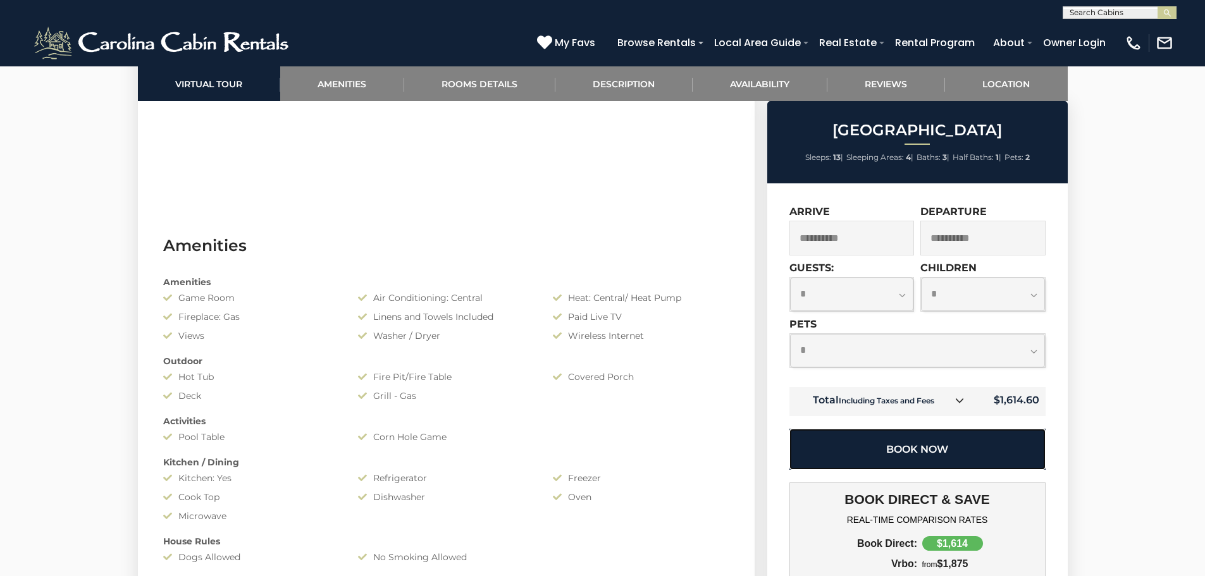
click at [922, 447] on button "Book Now" at bounding box center [918, 449] width 256 height 41
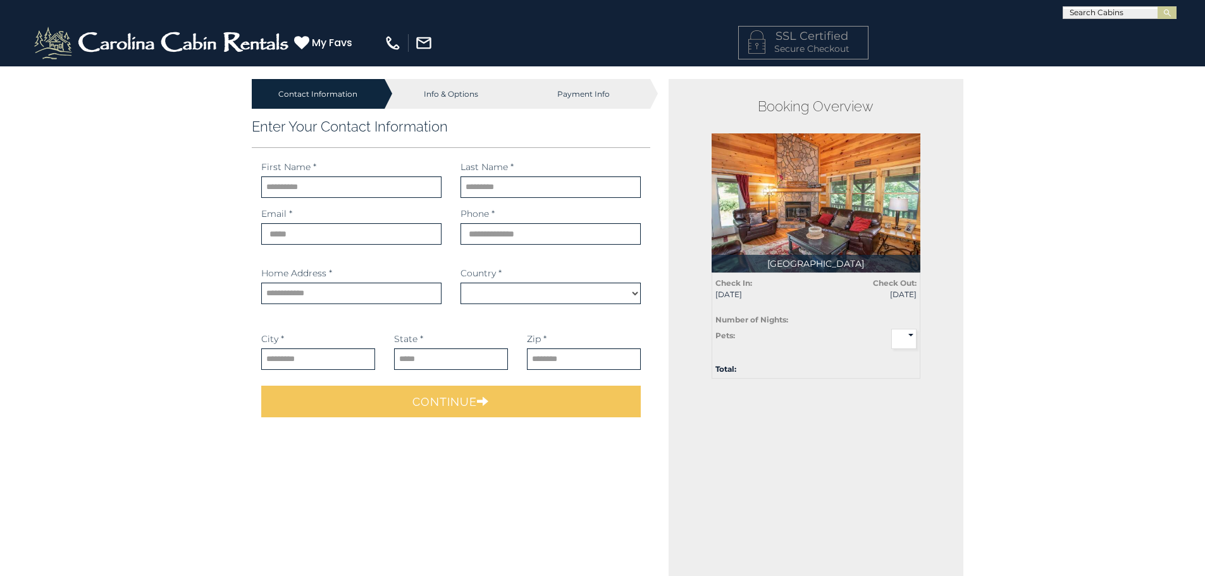
select select "*********"
